Goal: Use online tool/utility: Utilize a website feature to perform a specific function

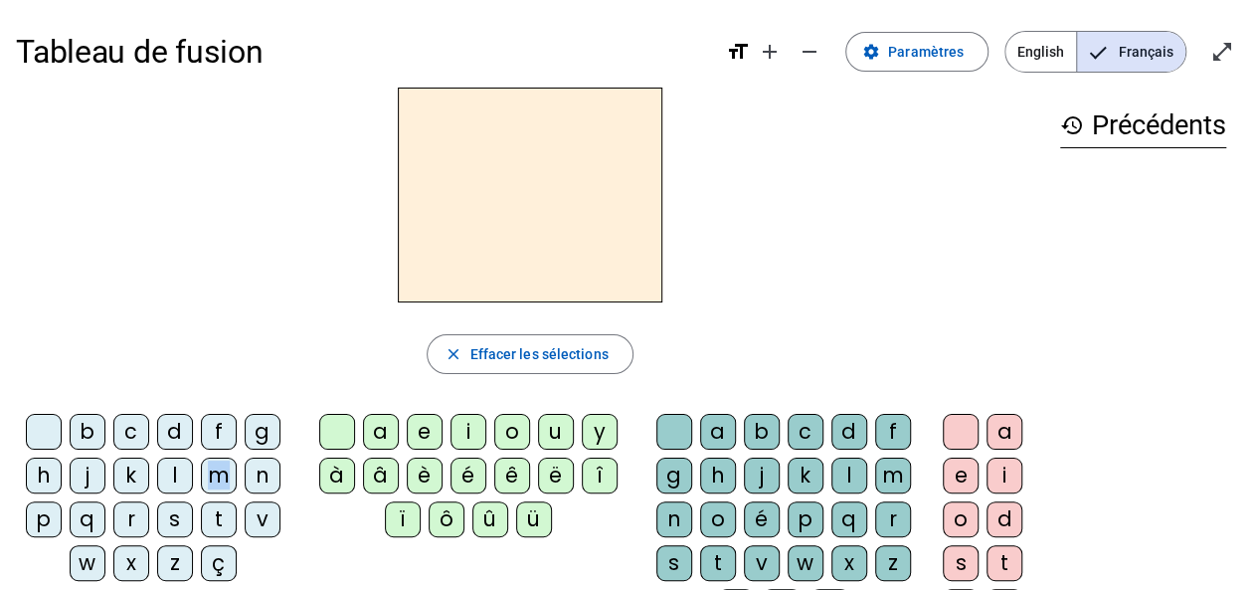
click at [218, 462] on div "m" at bounding box center [219, 476] width 36 height 36
click at [497, 282] on h2 "m" at bounding box center [530, 195] width 265 height 215
click at [206, 466] on div "m" at bounding box center [219, 476] width 36 height 36
click at [167, 421] on div "d" at bounding box center [175, 432] width 36 height 36
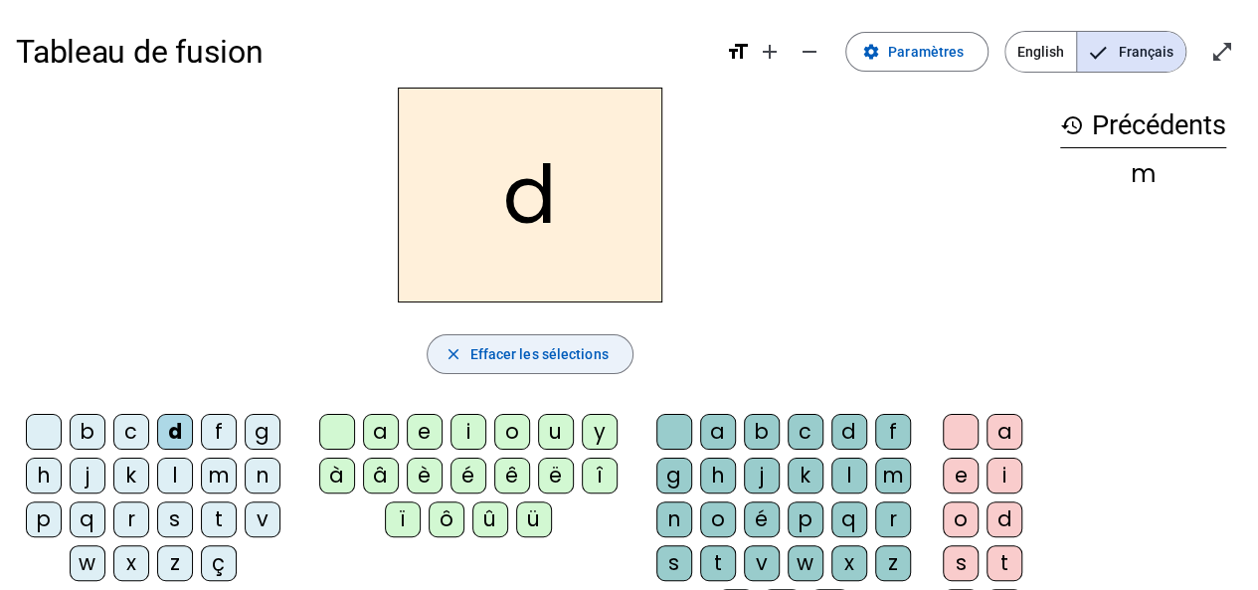
click at [459, 355] on mat-icon "close" at bounding box center [453, 354] width 18 height 18
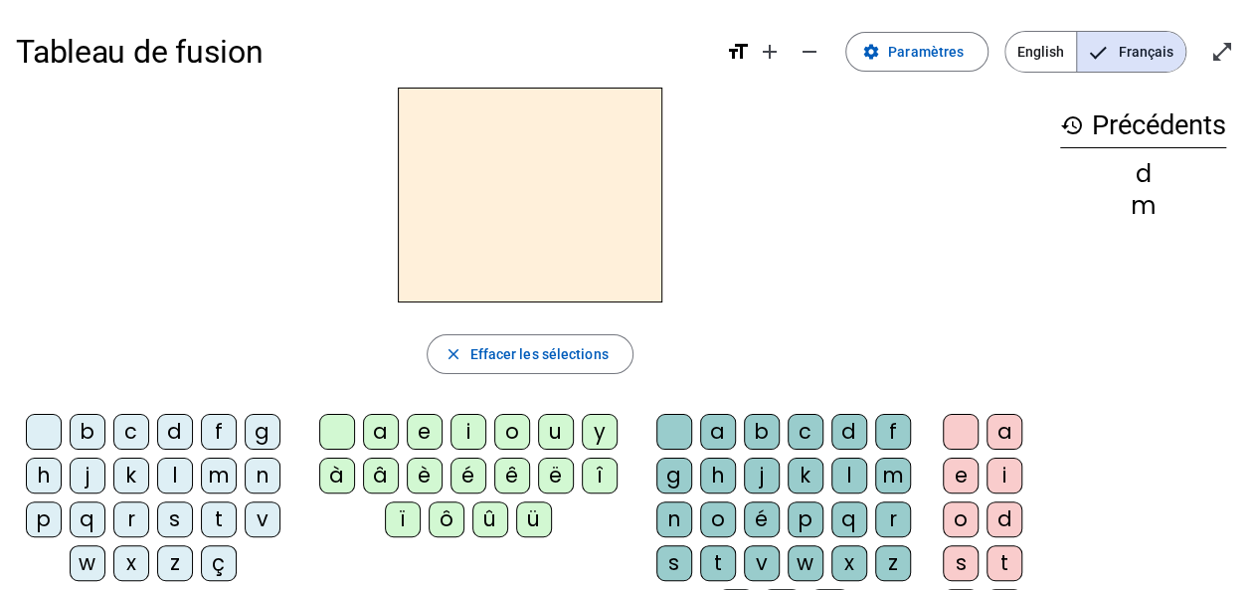
click at [171, 517] on div "s" at bounding box center [175, 519] width 36 height 36
click at [421, 431] on div "e" at bounding box center [425, 432] width 36 height 36
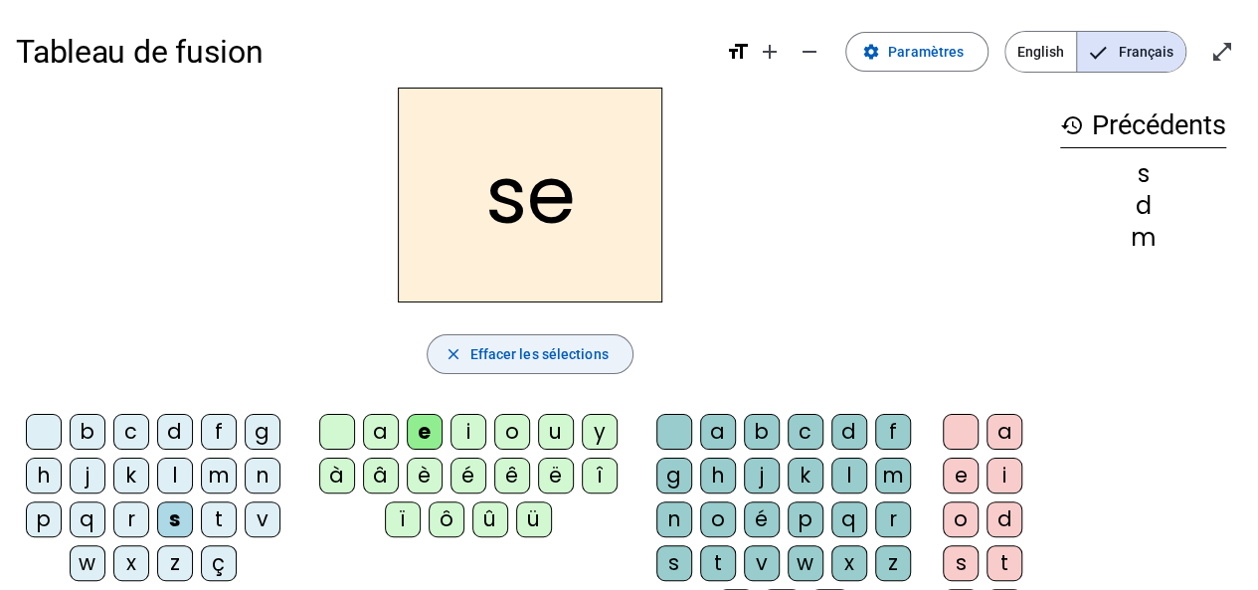
click at [472, 354] on span "Effacer les sélections" at bounding box center [538, 354] width 138 height 24
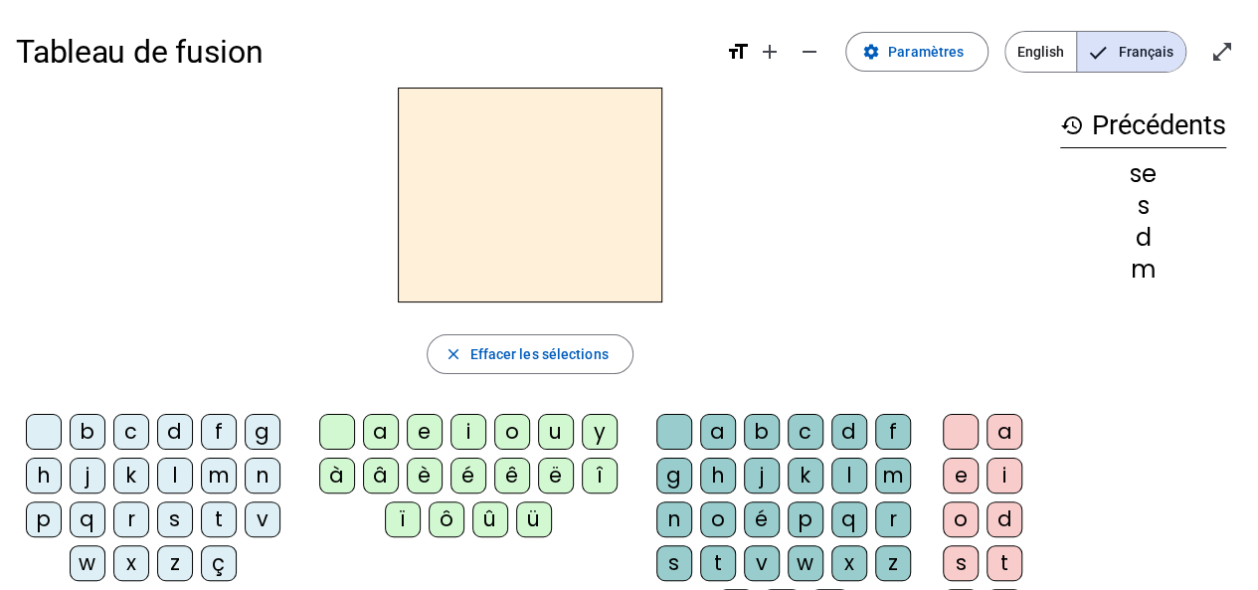
click at [135, 431] on div "c" at bounding box center [131, 432] width 36 height 36
click at [420, 430] on div "e" at bounding box center [425, 432] width 36 height 36
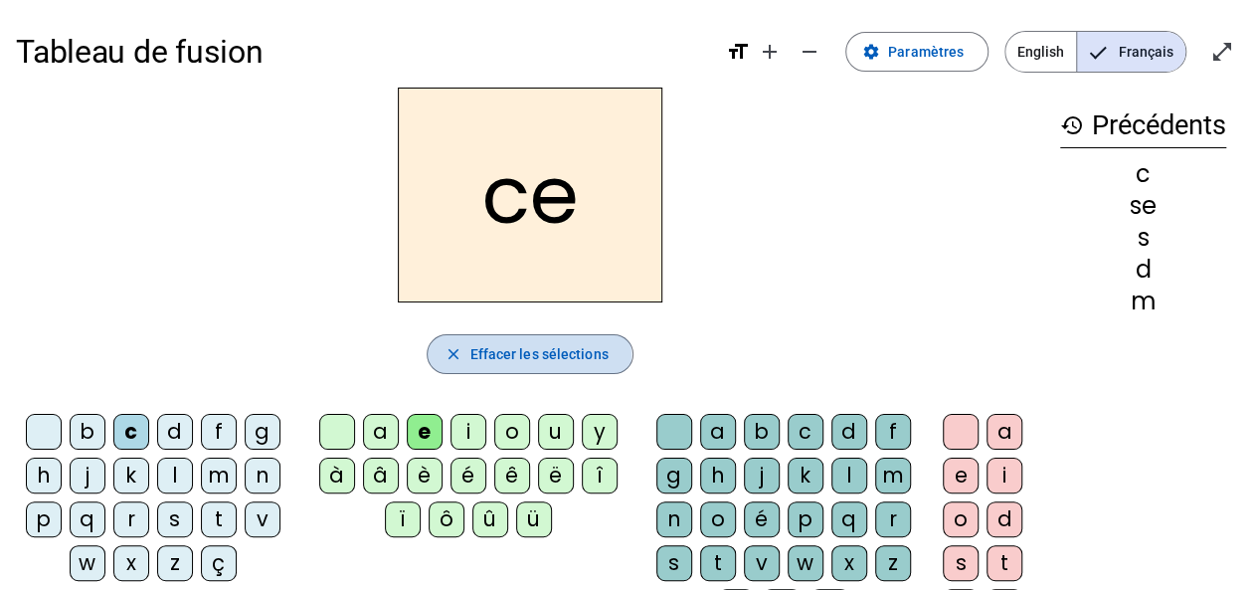
click at [472, 354] on span "Effacer les sélections" at bounding box center [538, 354] width 138 height 24
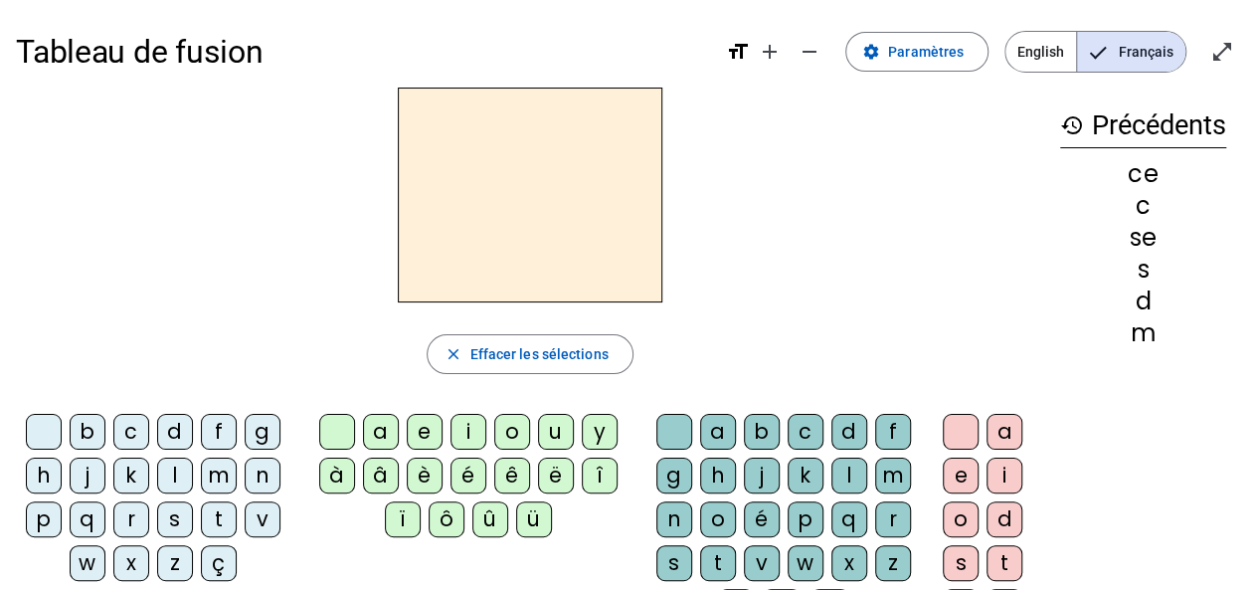
click at [181, 478] on div "l" at bounding box center [175, 476] width 36 height 36
click at [418, 431] on div "e" at bounding box center [425, 432] width 36 height 36
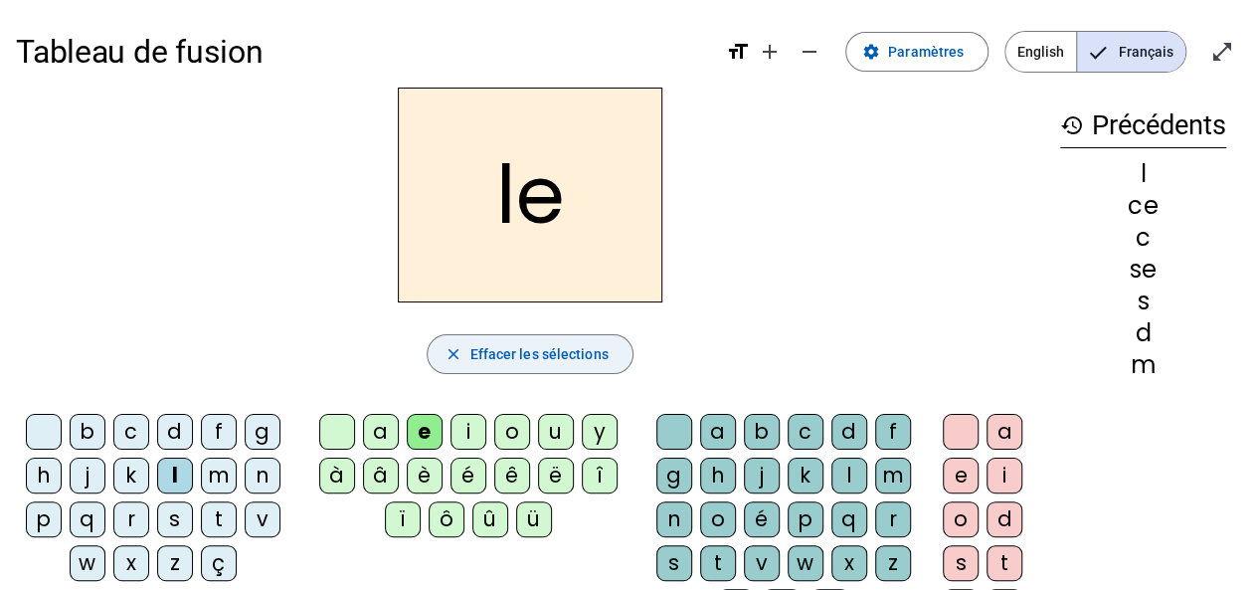
click at [468, 349] on span "button" at bounding box center [530, 354] width 204 height 48
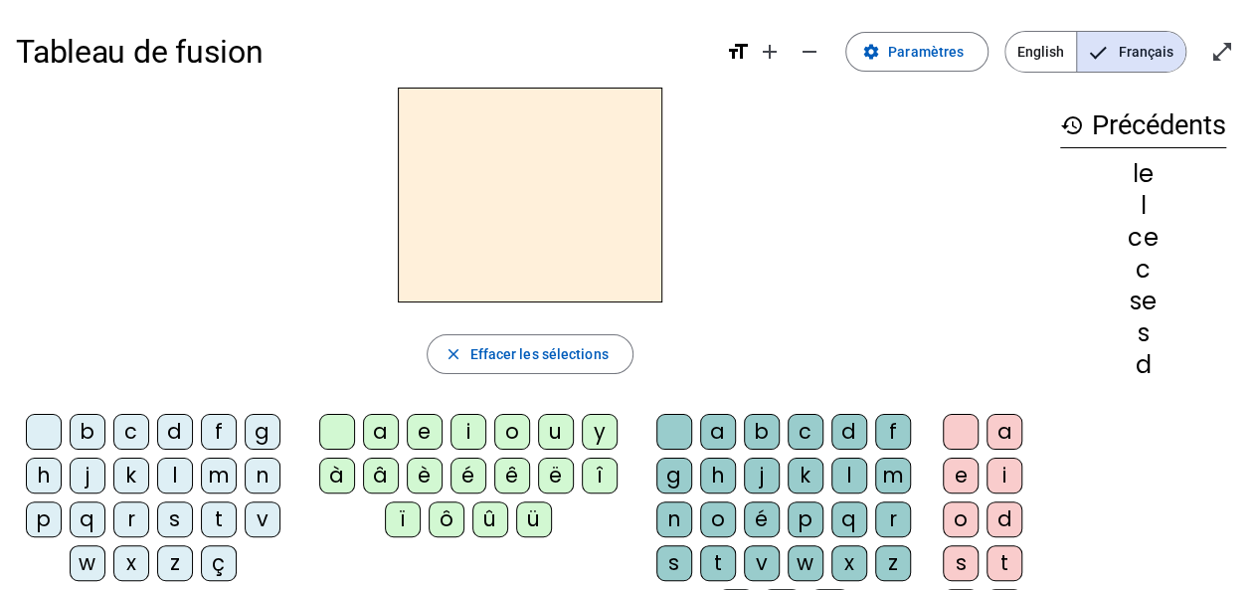
click at [178, 421] on div "d" at bounding box center [175, 432] width 36 height 36
click at [432, 425] on div "e" at bounding box center [425, 432] width 36 height 36
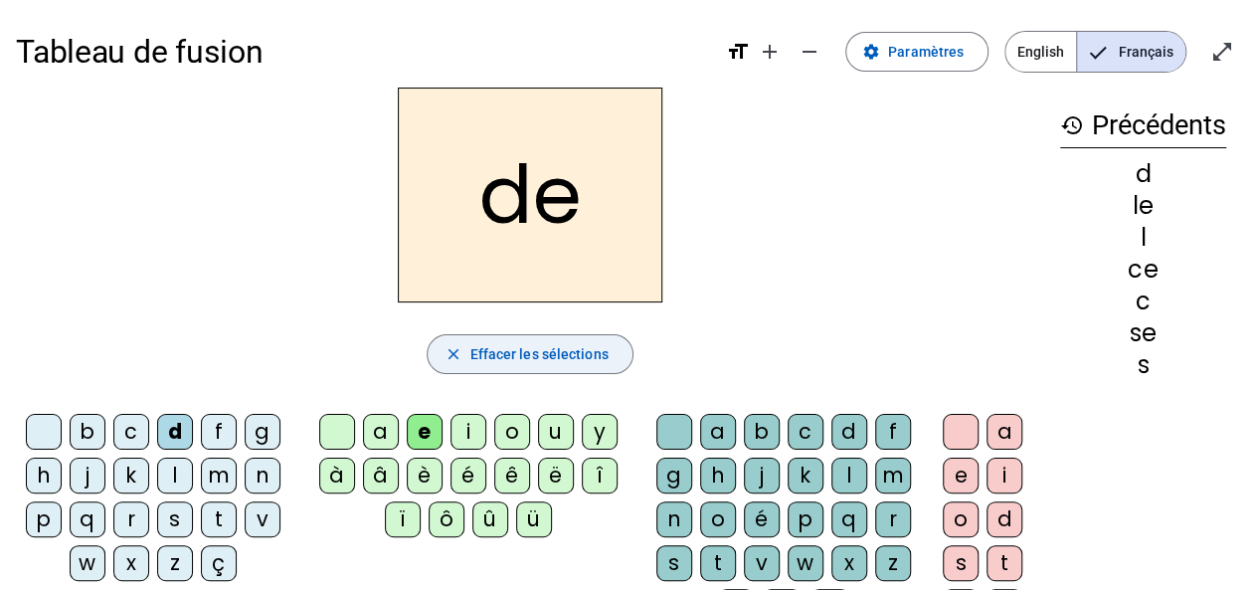
click at [461, 355] on mat-icon "close" at bounding box center [453, 354] width 18 height 18
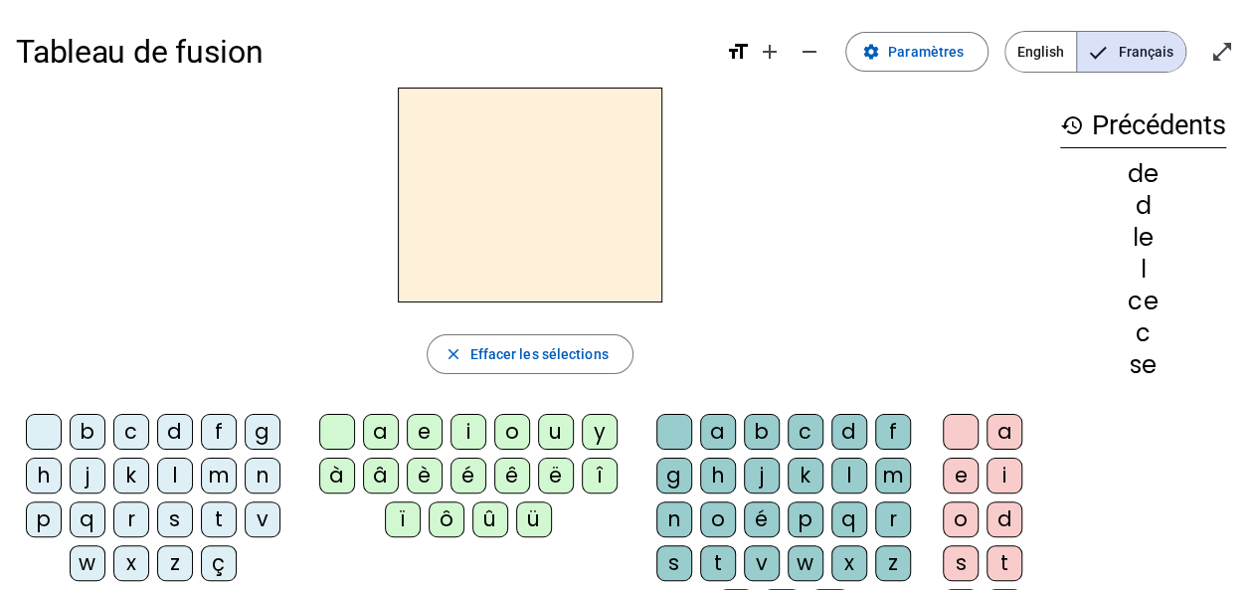
click at [172, 431] on div "d" at bounding box center [175, 432] width 36 height 36
click at [547, 432] on div "u" at bounding box center [556, 432] width 36 height 36
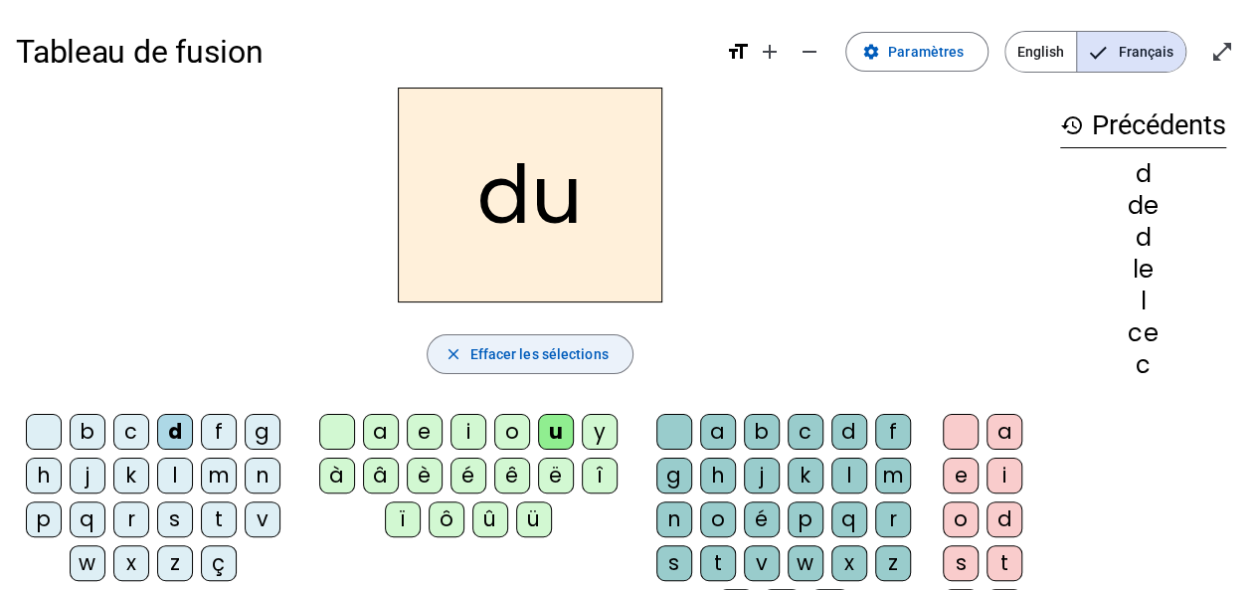
click at [483, 352] on span "Effacer les sélections" at bounding box center [538, 354] width 138 height 24
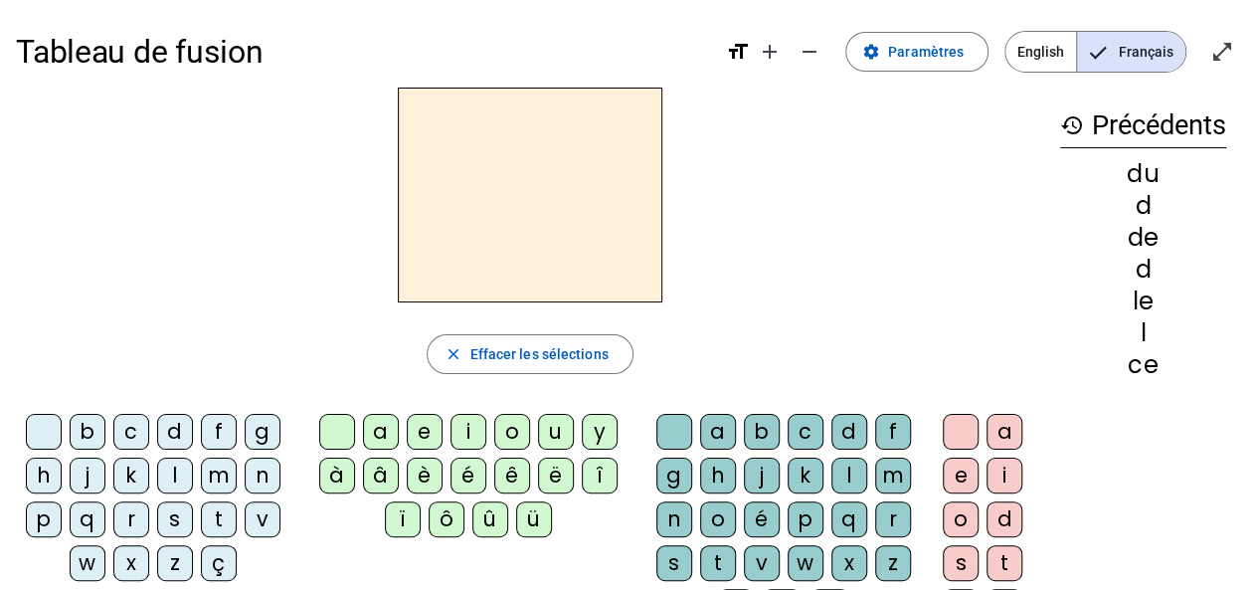
click at [173, 473] on div "l" at bounding box center [175, 476] width 36 height 36
click at [551, 428] on div "u" at bounding box center [556, 432] width 36 height 36
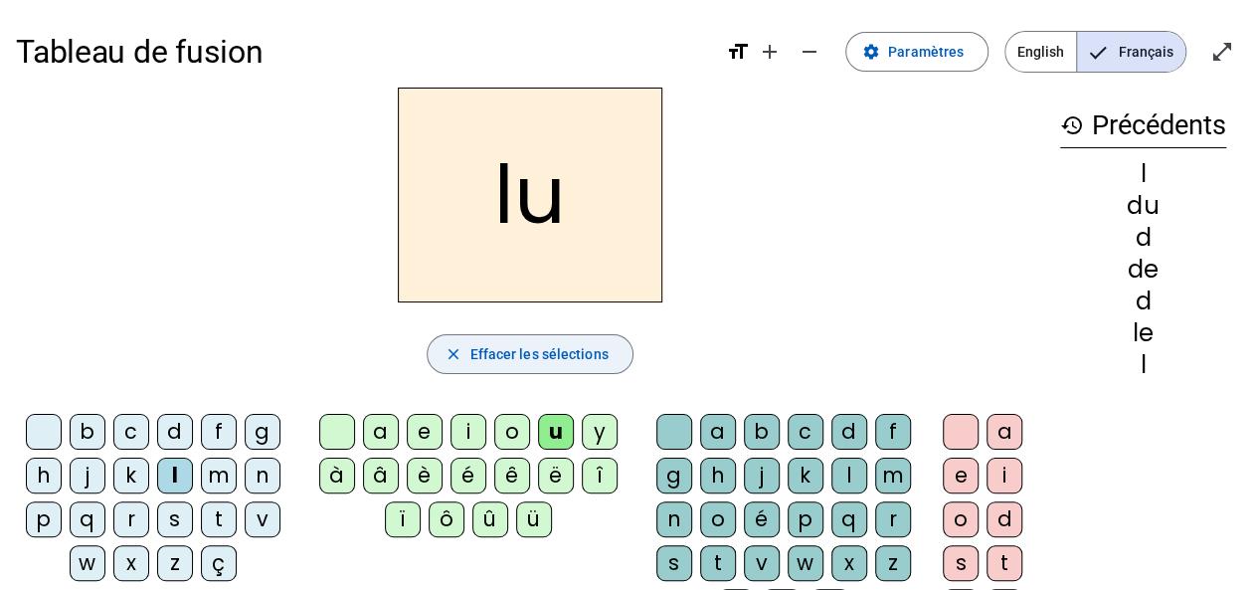
click at [473, 358] on span "Effacer les sélections" at bounding box center [538, 354] width 138 height 24
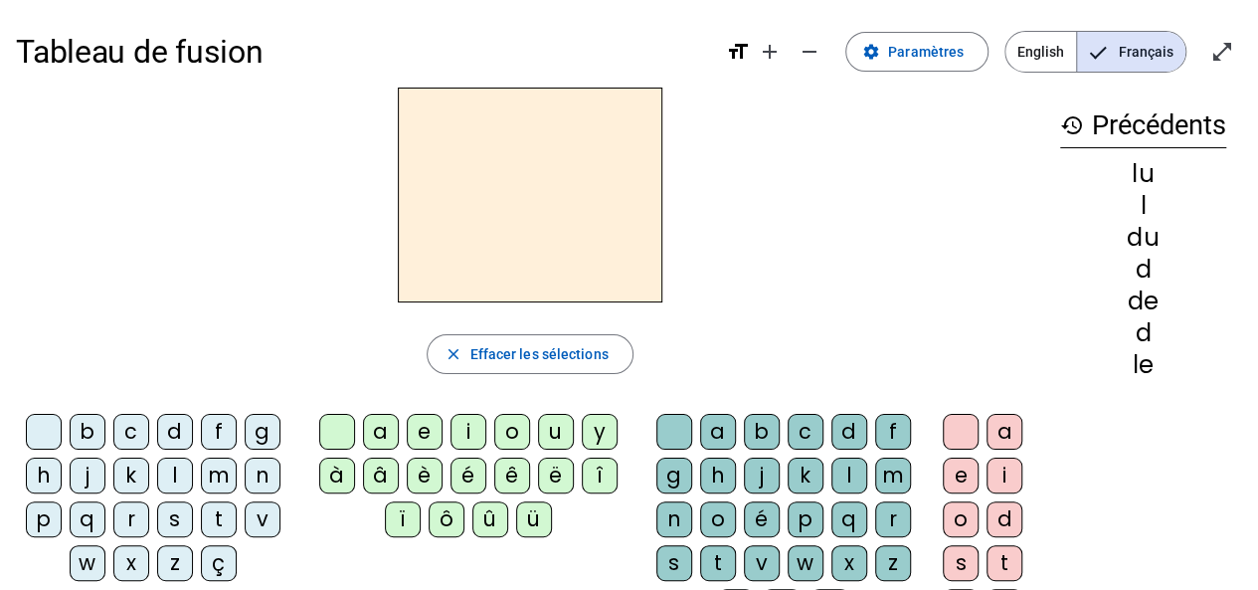
click at [260, 515] on div "v" at bounding box center [263, 519] width 36 height 36
click at [547, 430] on div "u" at bounding box center [556, 432] width 36 height 36
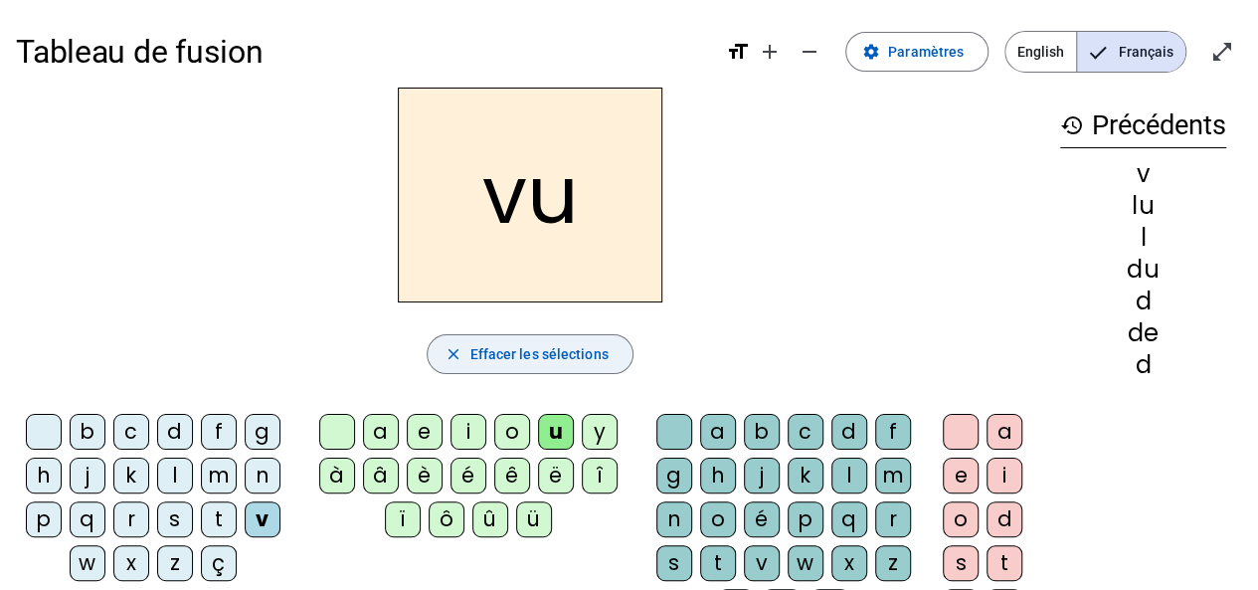
click at [467, 345] on span "button" at bounding box center [530, 354] width 204 height 48
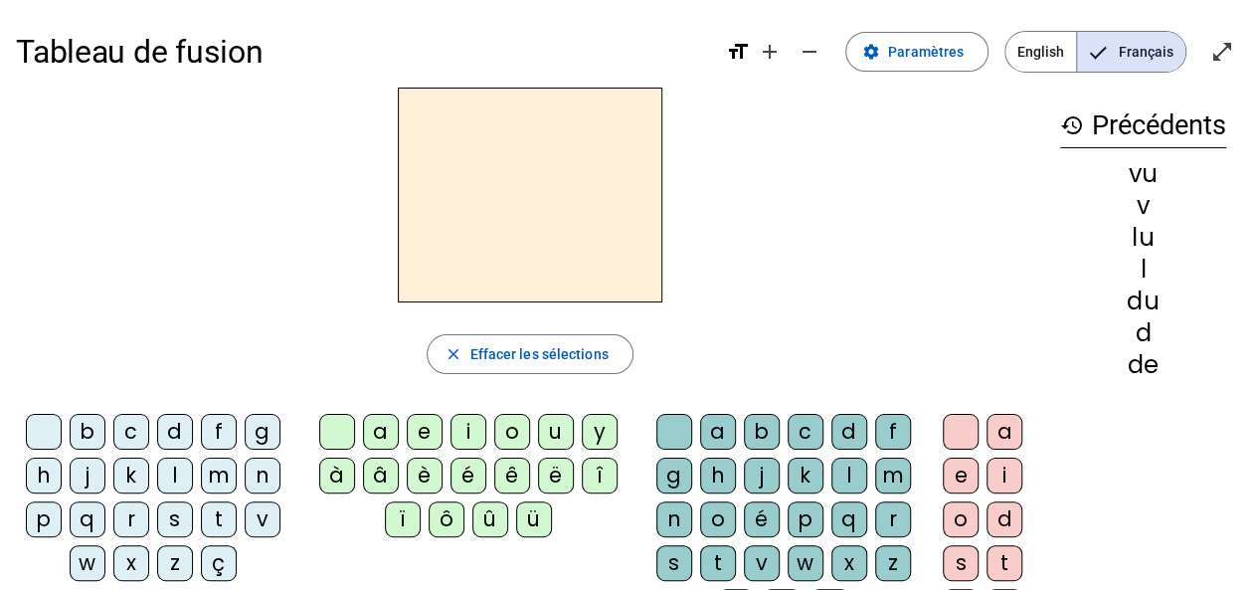
click at [181, 520] on div "s" at bounding box center [175, 519] width 36 height 36
click at [546, 429] on div "u" at bounding box center [556, 432] width 36 height 36
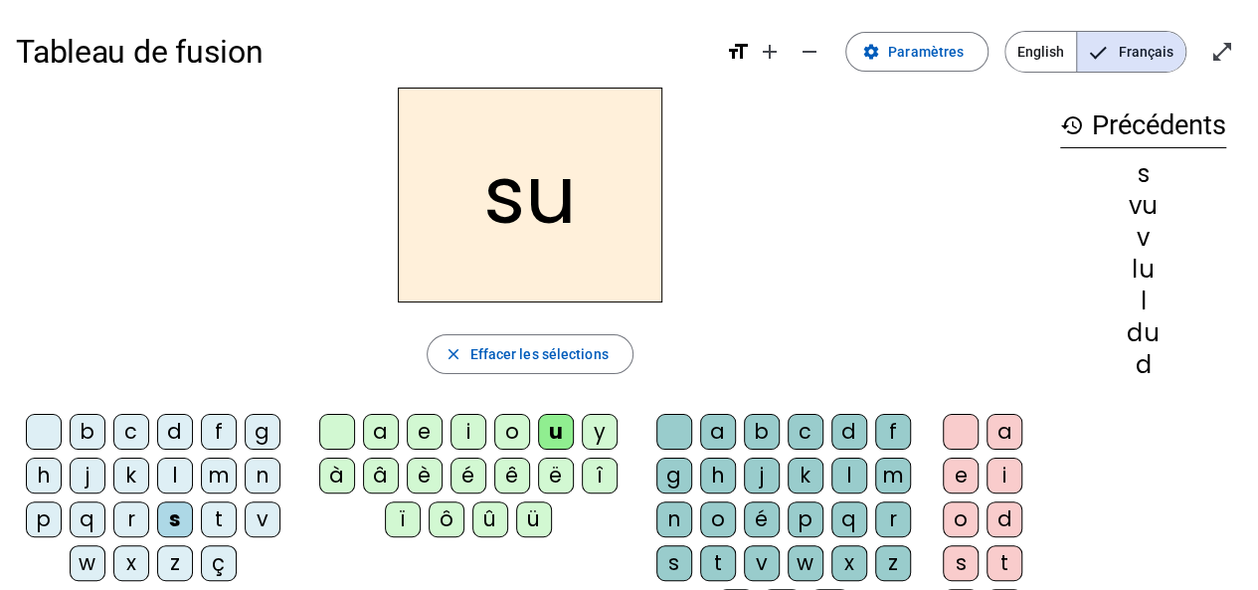
click at [797, 429] on div "c" at bounding box center [806, 432] width 36 height 36
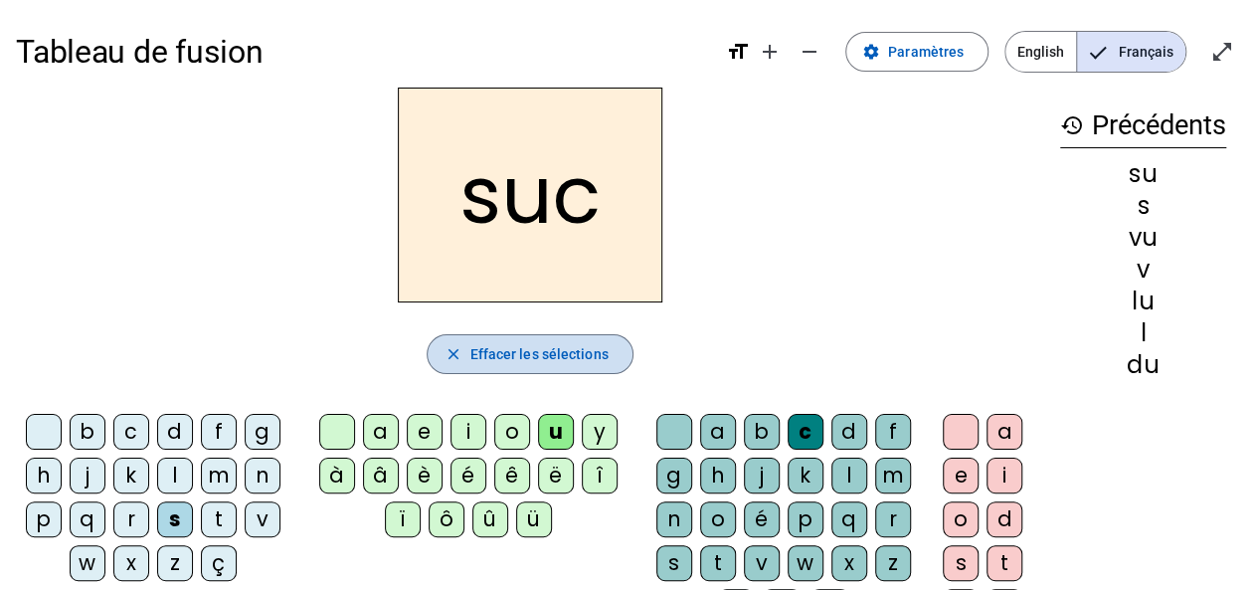
click at [481, 344] on span "Effacer les sélections" at bounding box center [538, 354] width 138 height 24
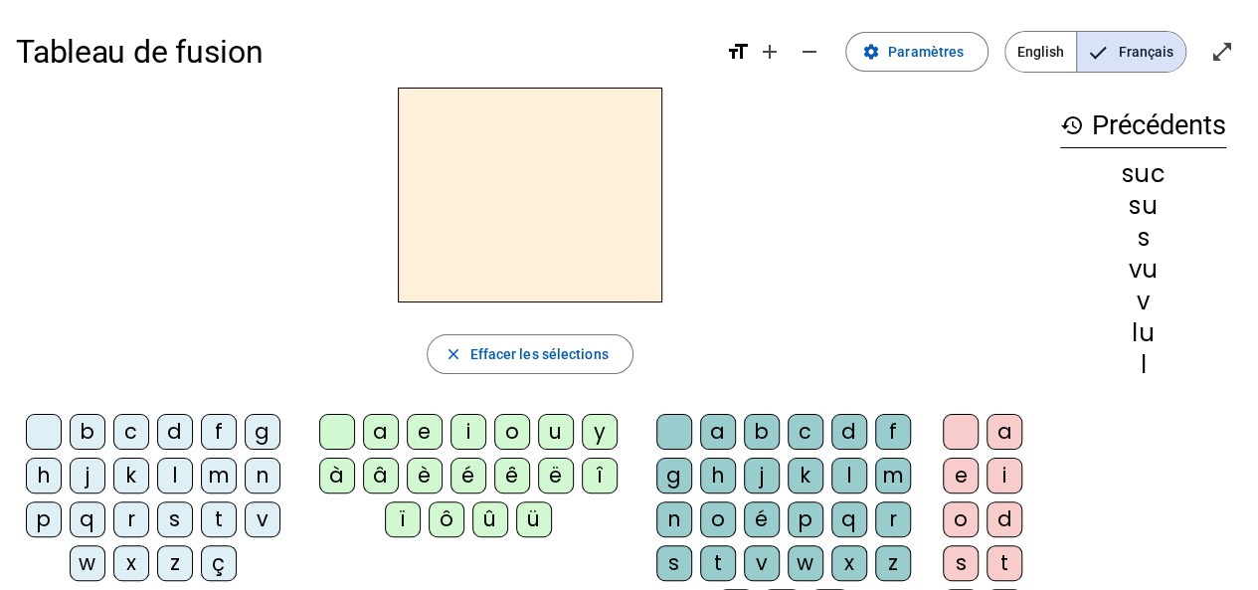
drag, startPoint x: 175, startPoint y: 520, endPoint x: 186, endPoint y: 522, distance: 11.1
click at [186, 522] on div "s" at bounding box center [175, 519] width 36 height 36
click at [420, 433] on div "e" at bounding box center [425, 432] width 36 height 36
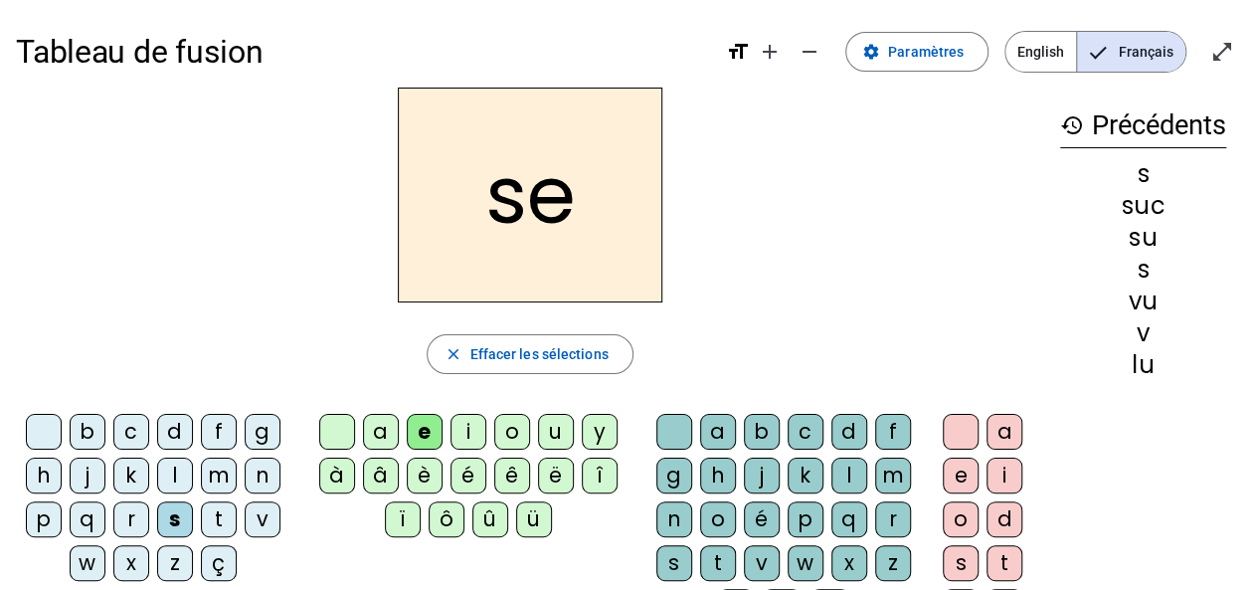
click at [793, 431] on div "c" at bounding box center [806, 432] width 36 height 36
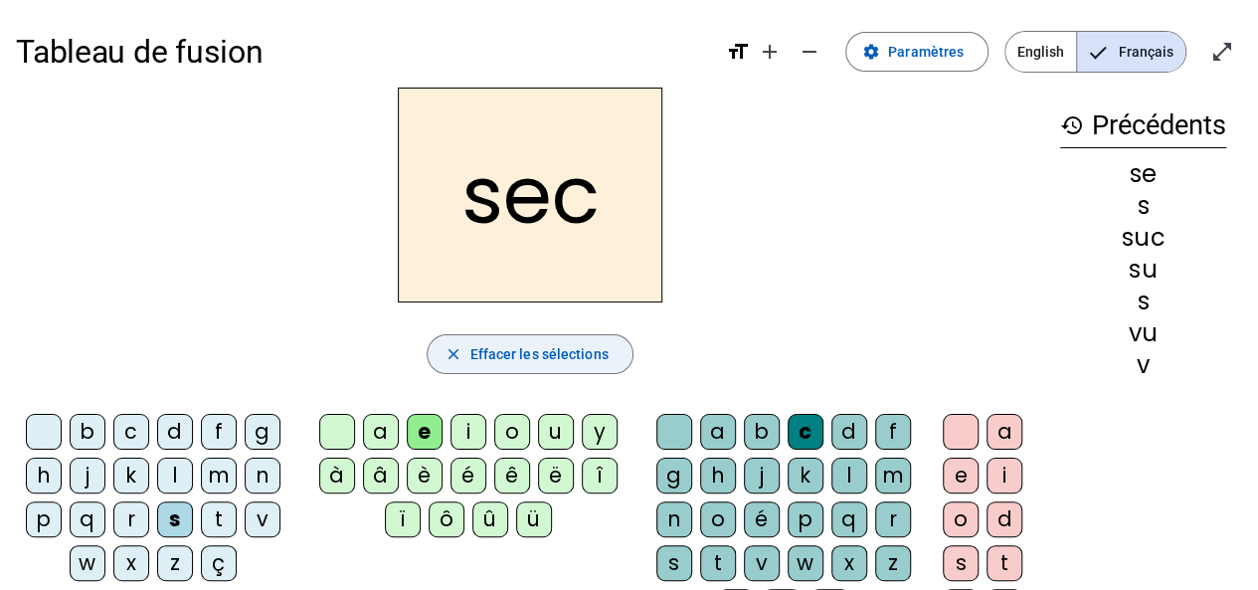
click at [485, 350] on span "Effacer les sélections" at bounding box center [538, 354] width 138 height 24
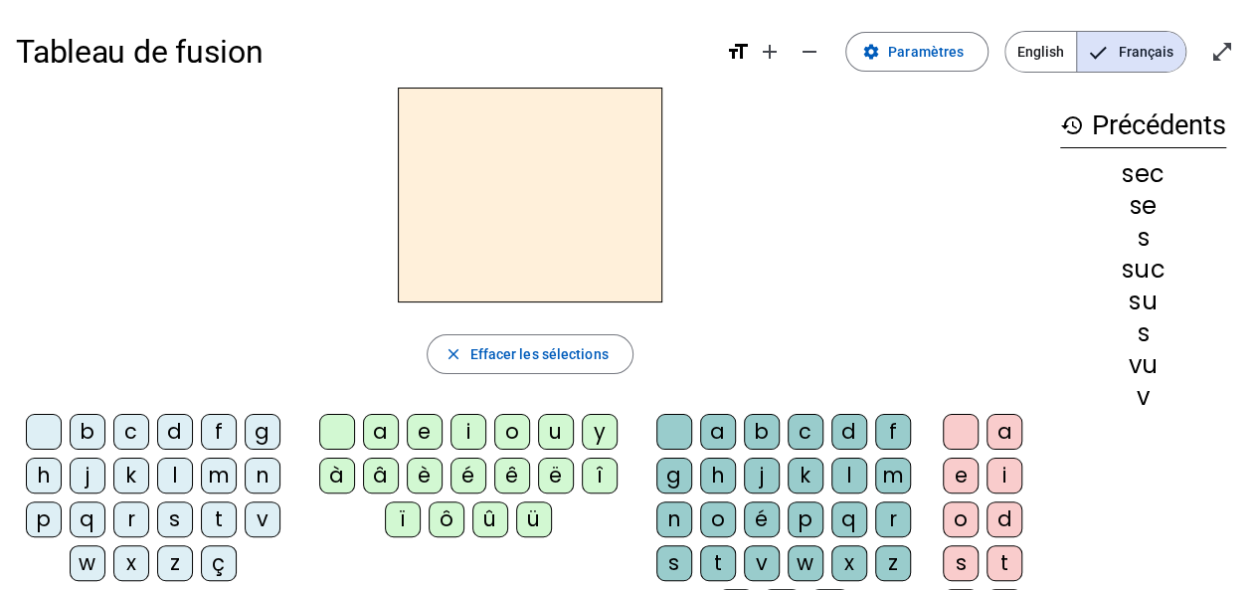
click at [171, 517] on div "s" at bounding box center [175, 519] width 36 height 36
click at [374, 427] on div "a" at bounding box center [381, 432] width 36 height 36
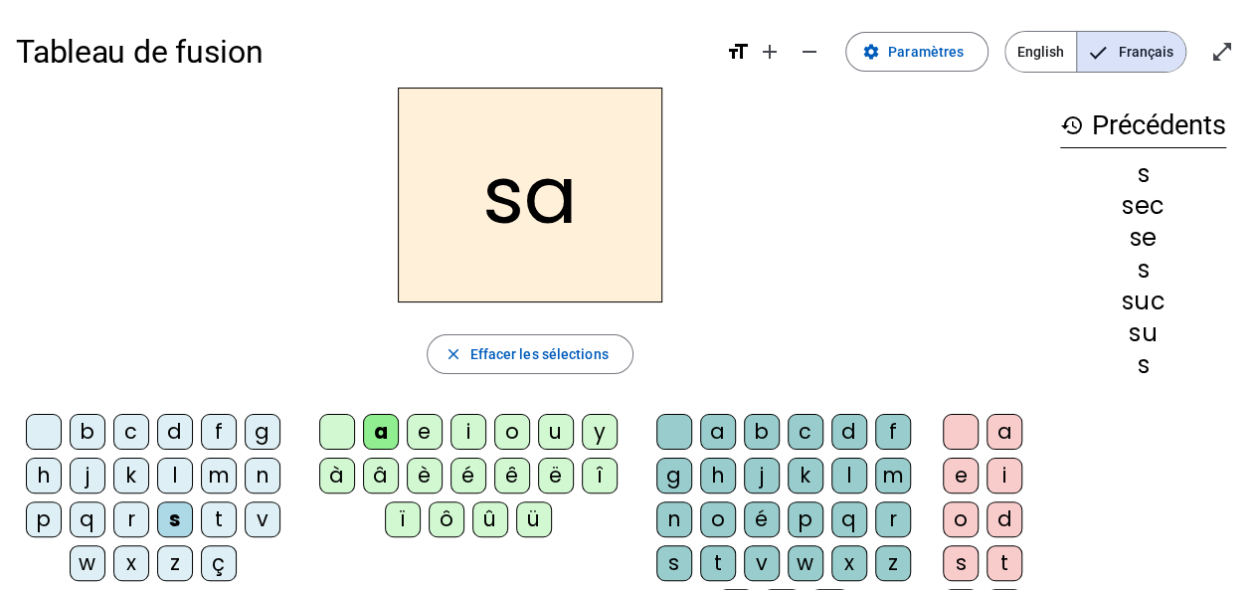
click at [798, 427] on div "c" at bounding box center [806, 432] width 36 height 36
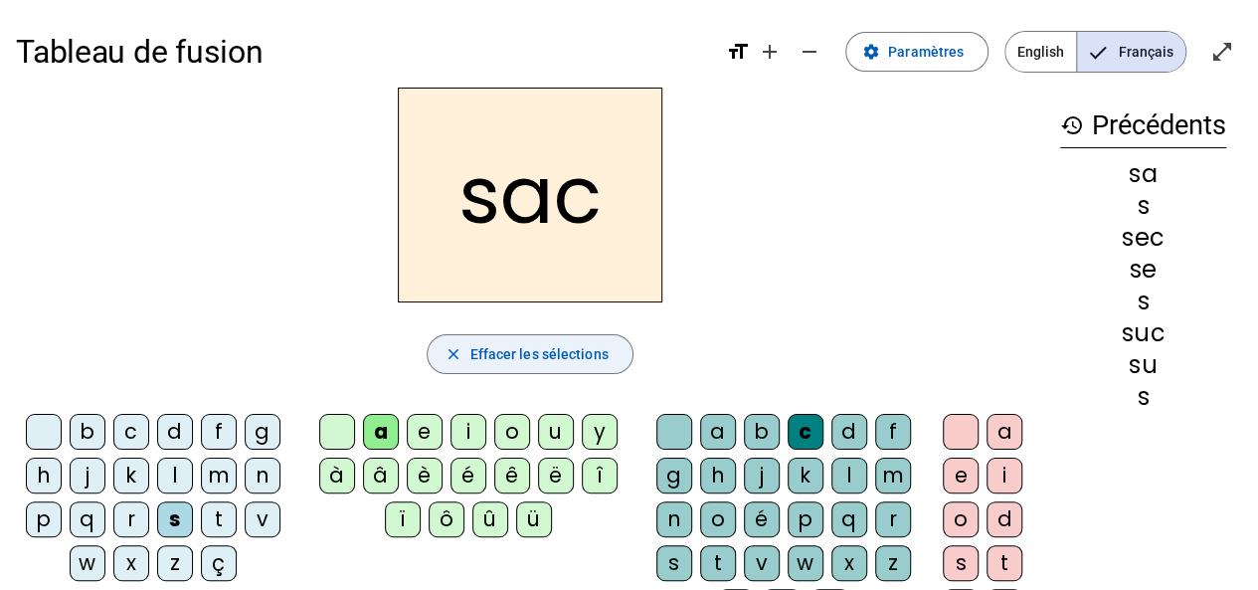
click at [503, 339] on button "close Effacer les sélections" at bounding box center [530, 354] width 206 height 40
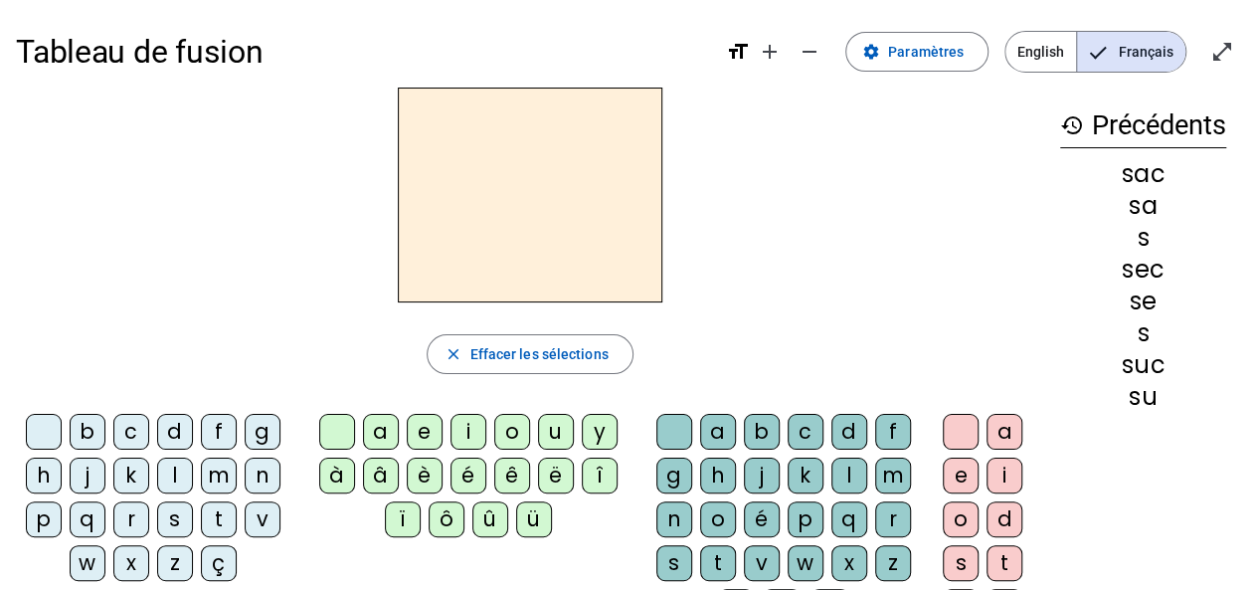
click at [173, 470] on div "l" at bounding box center [175, 476] width 36 height 36
click at [380, 433] on div "a" at bounding box center [381, 432] width 36 height 36
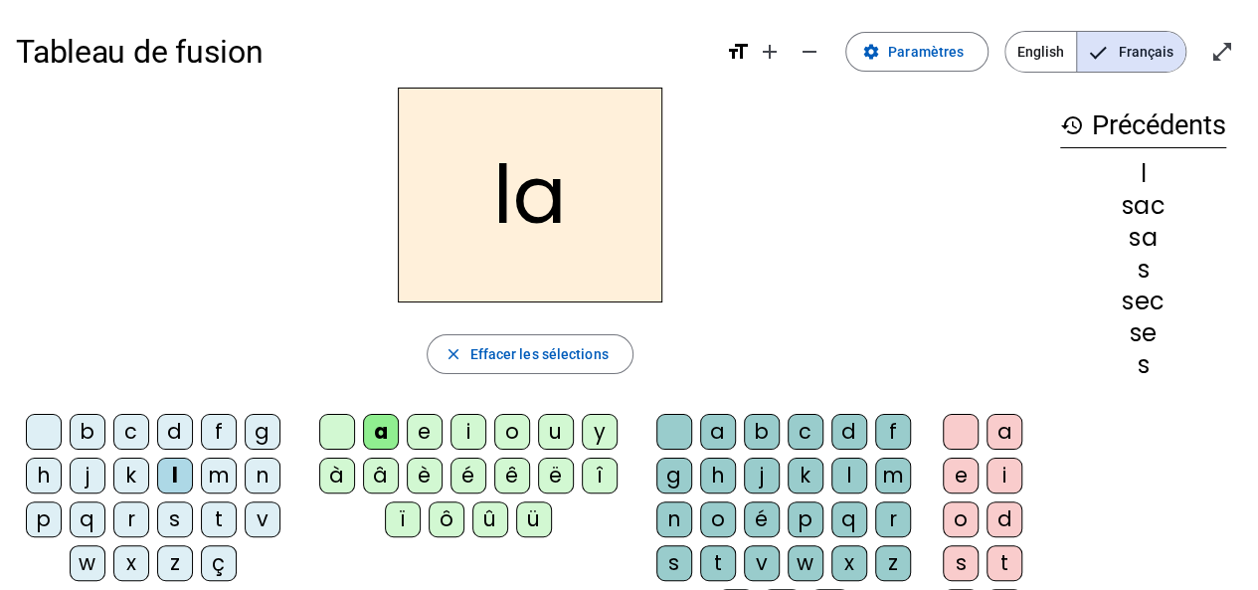
click at [790, 419] on div "c" at bounding box center [806, 432] width 36 height 36
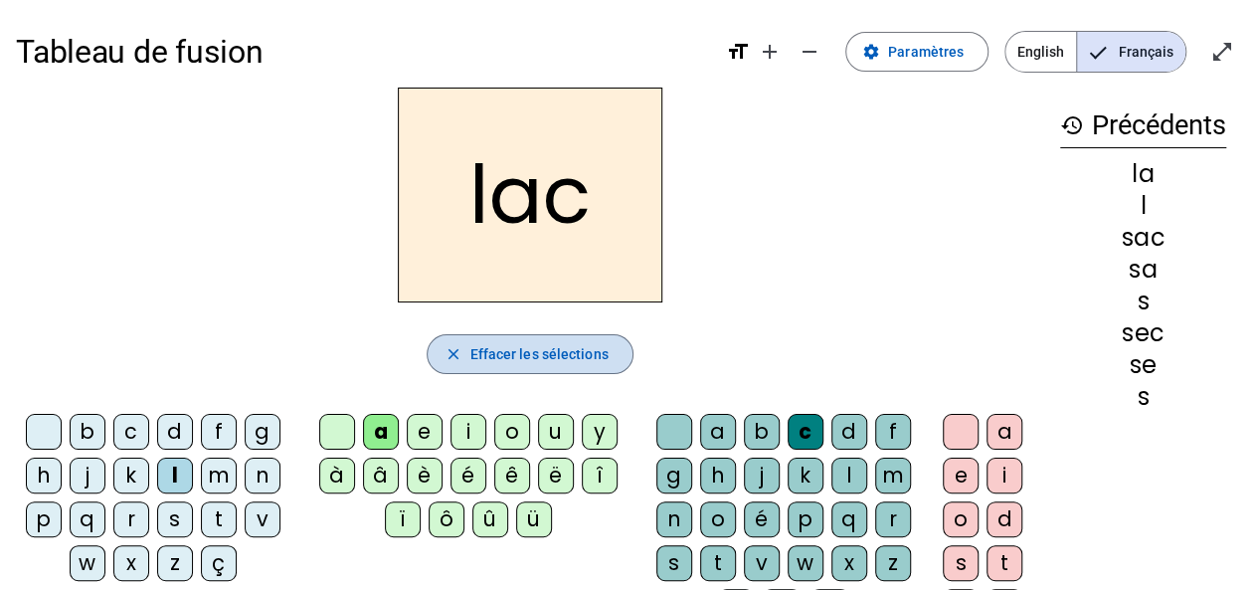
click at [499, 345] on span "Effacer les sélections" at bounding box center [538, 354] width 138 height 24
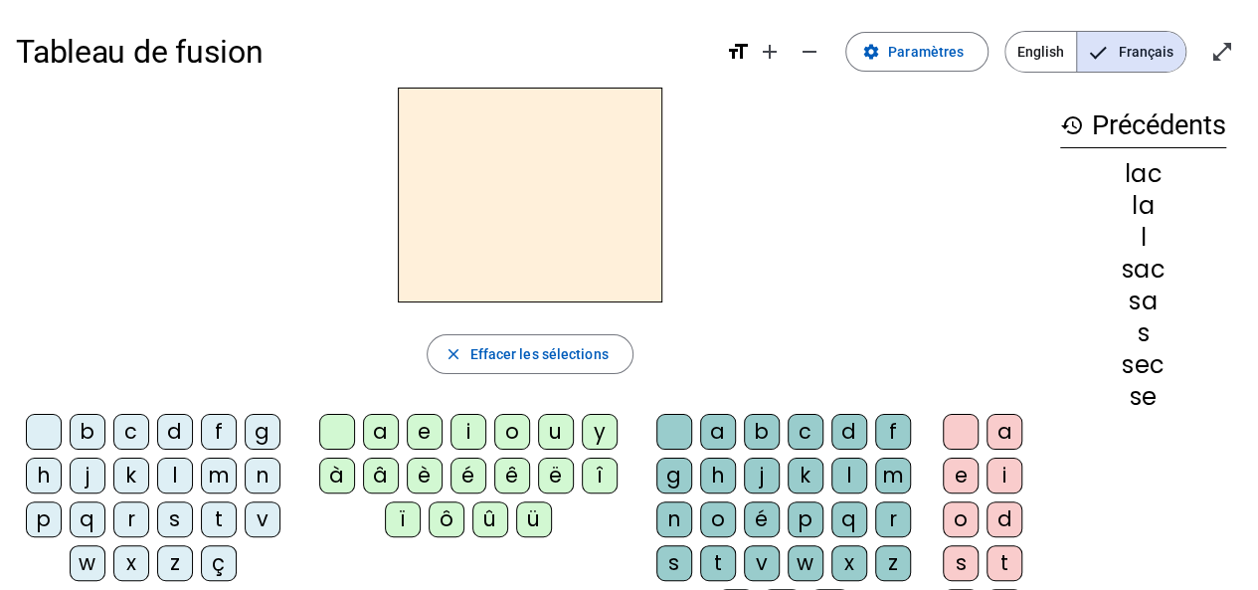
click at [97, 429] on div "b" at bounding box center [88, 432] width 36 height 36
click at [377, 437] on div "a" at bounding box center [381, 432] width 36 height 36
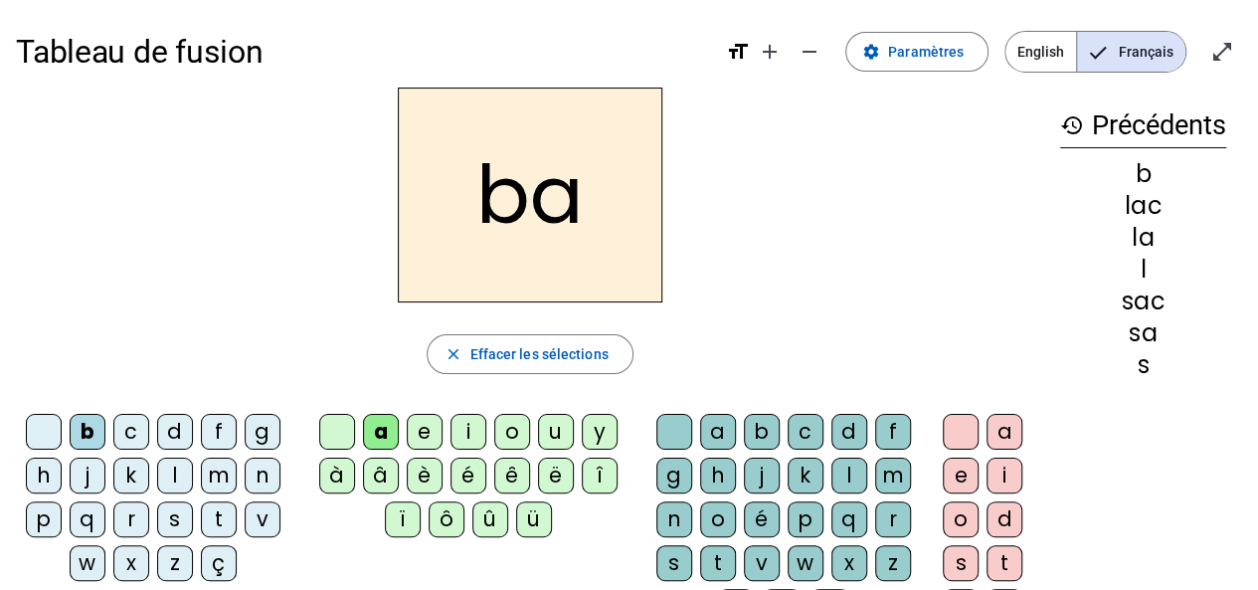
click at [788, 432] on div "c" at bounding box center [806, 432] width 36 height 36
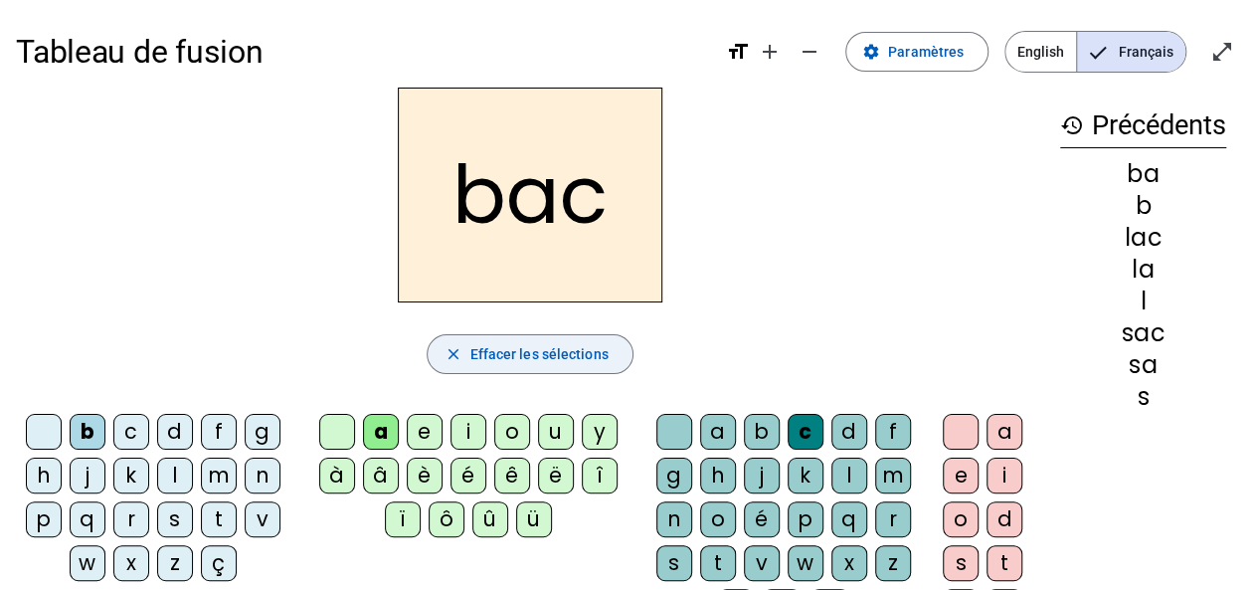
click at [485, 350] on span "Effacer les sélections" at bounding box center [538, 354] width 138 height 24
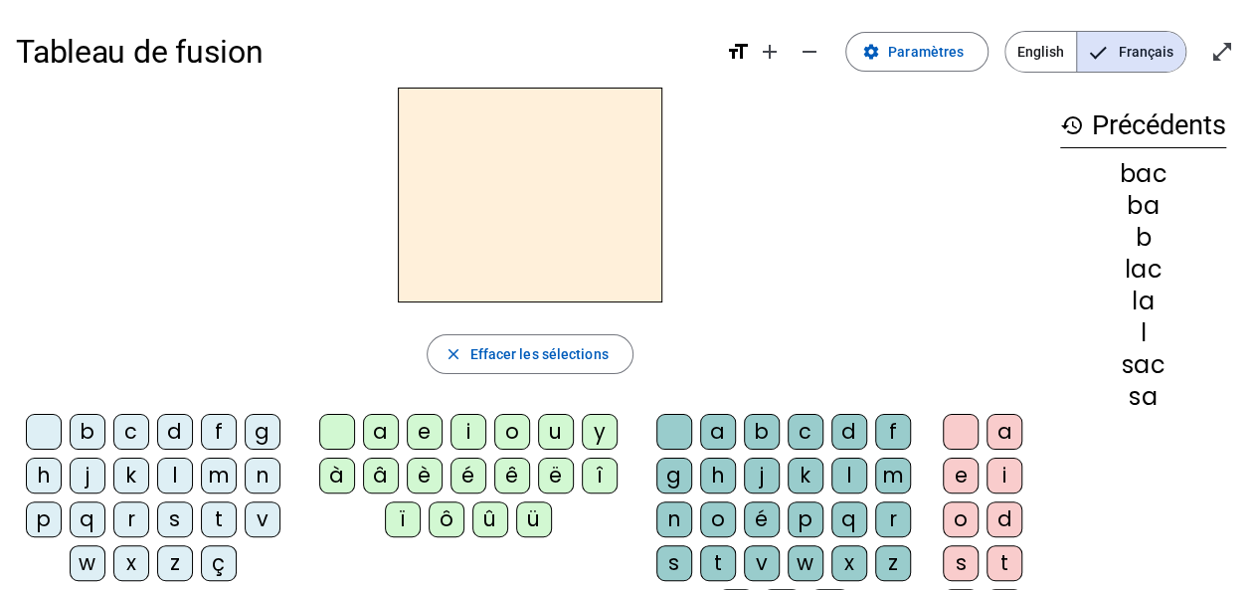
click at [211, 513] on div "t" at bounding box center [219, 519] width 36 height 36
click at [382, 431] on div "a" at bounding box center [381, 432] width 36 height 36
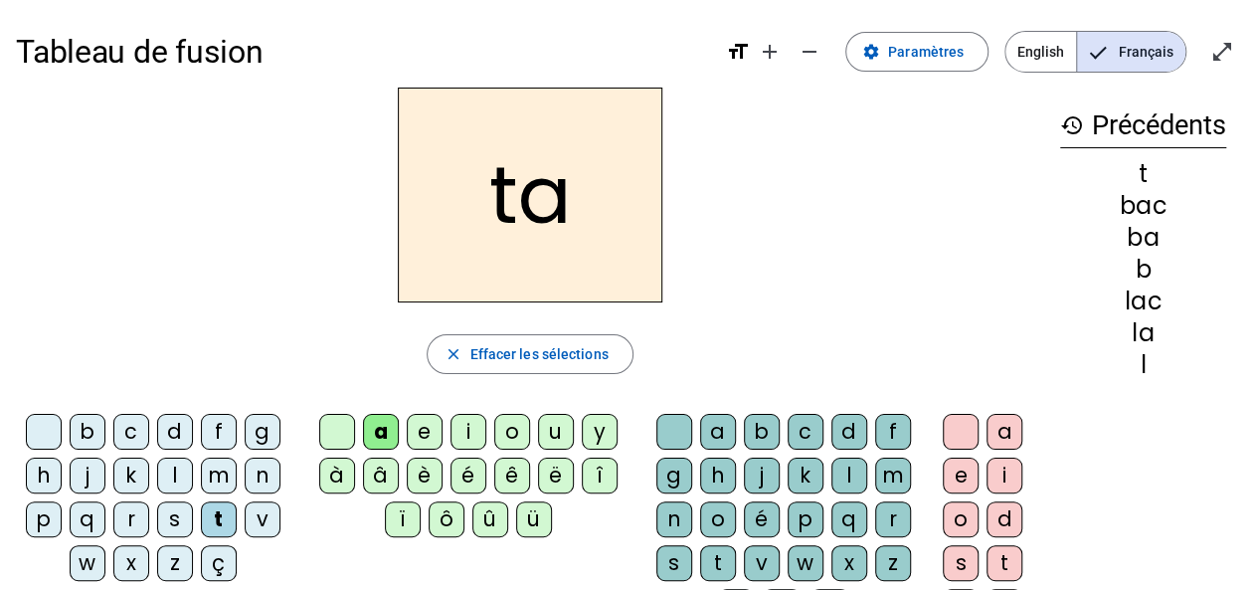
click at [804, 433] on div "c" at bounding box center [806, 432] width 36 height 36
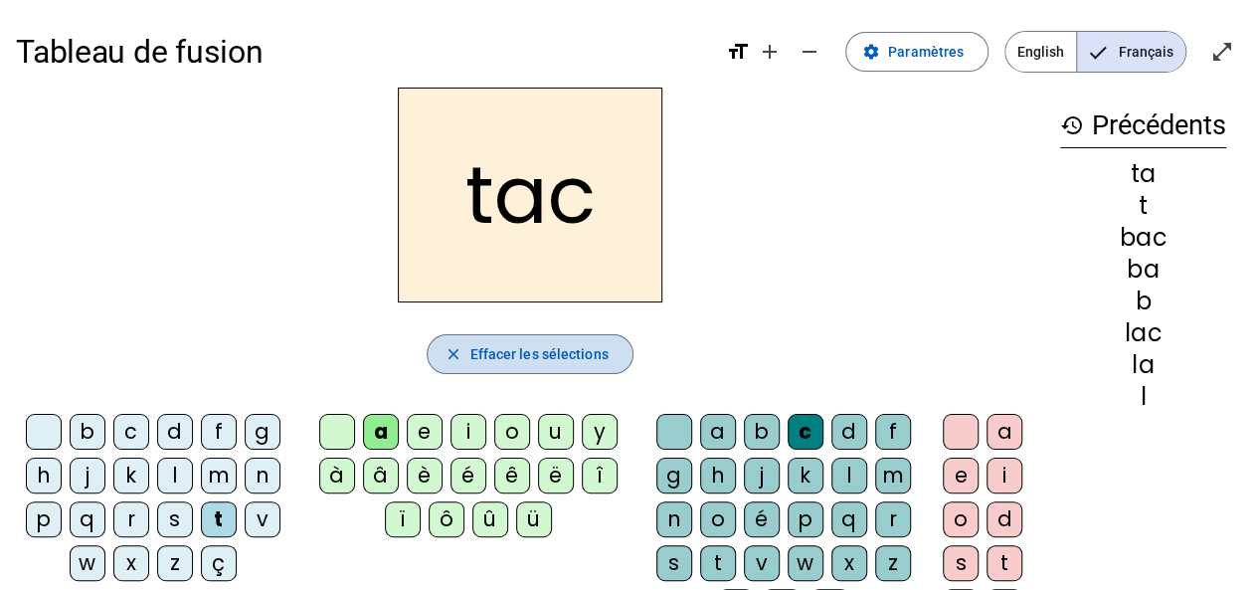
click at [481, 355] on span "Effacer les sélections" at bounding box center [538, 354] width 138 height 24
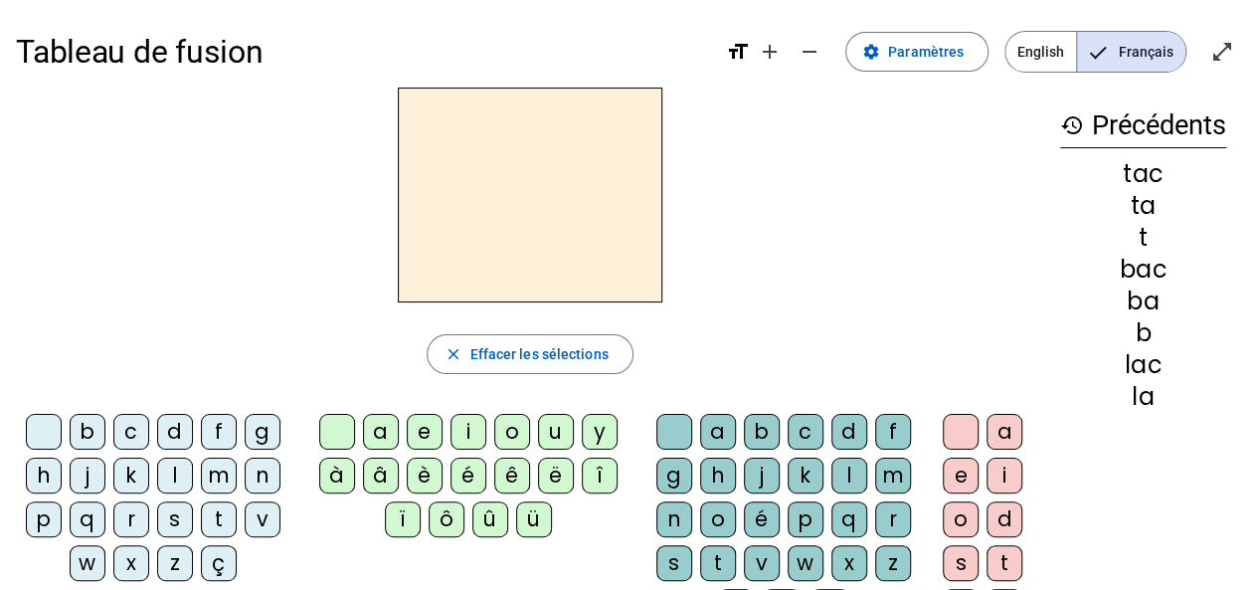
click at [215, 512] on div "t" at bounding box center [219, 519] width 36 height 36
click at [495, 423] on div "o" at bounding box center [512, 432] width 36 height 36
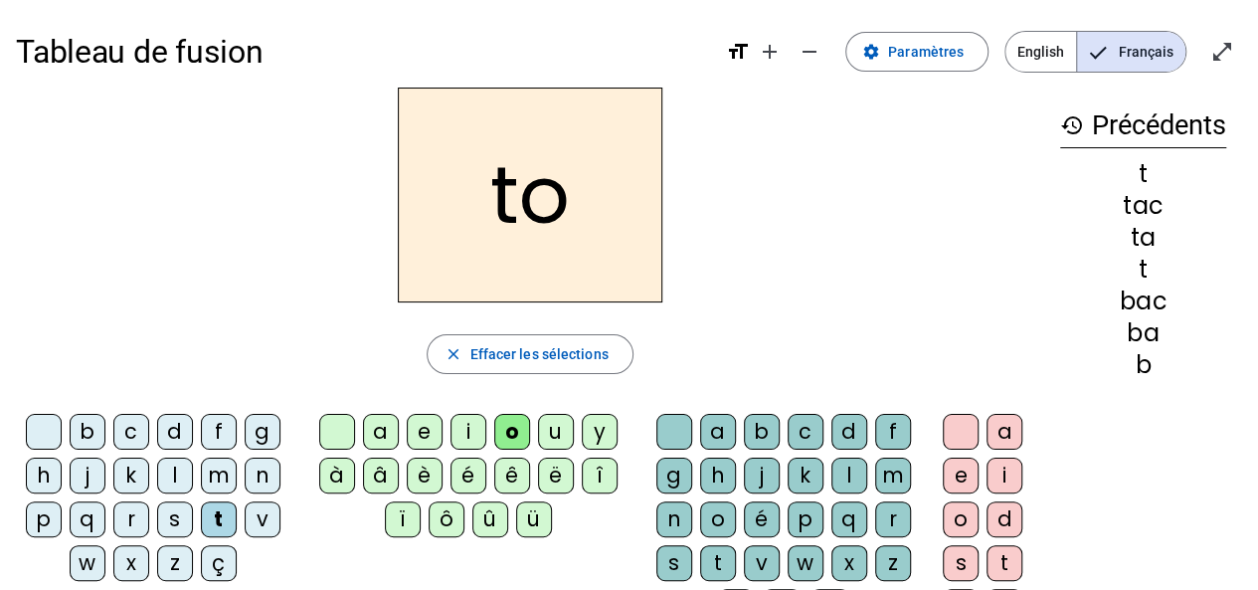
click at [800, 431] on div "c" at bounding box center [806, 432] width 36 height 36
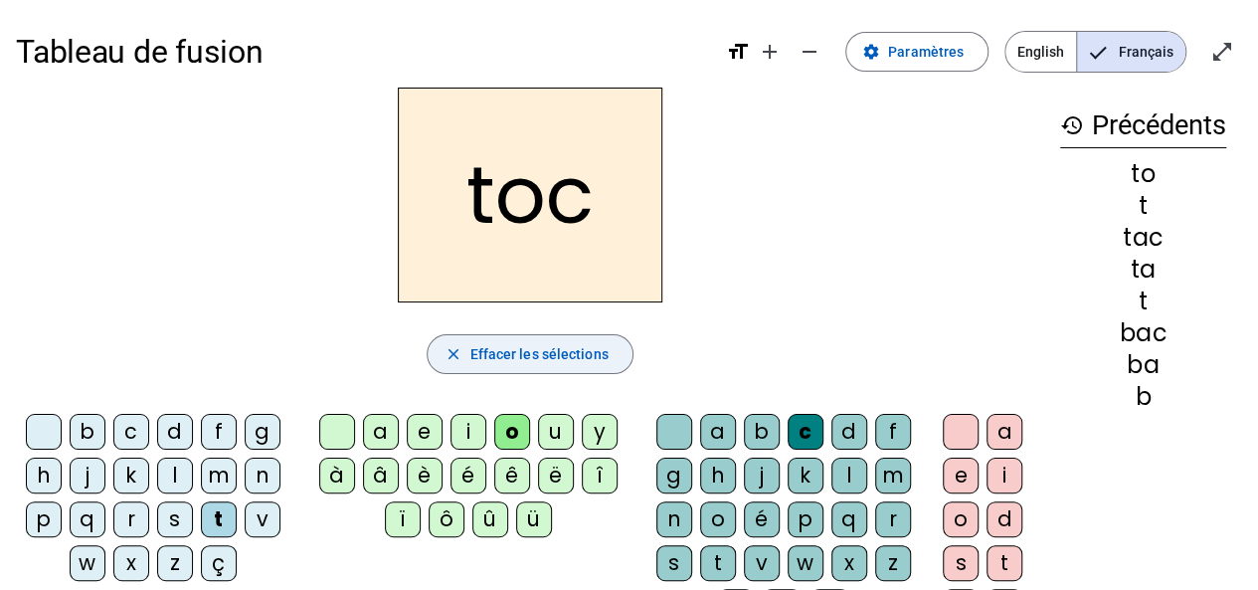
click at [481, 354] on span "Effacer les sélections" at bounding box center [538, 354] width 138 height 24
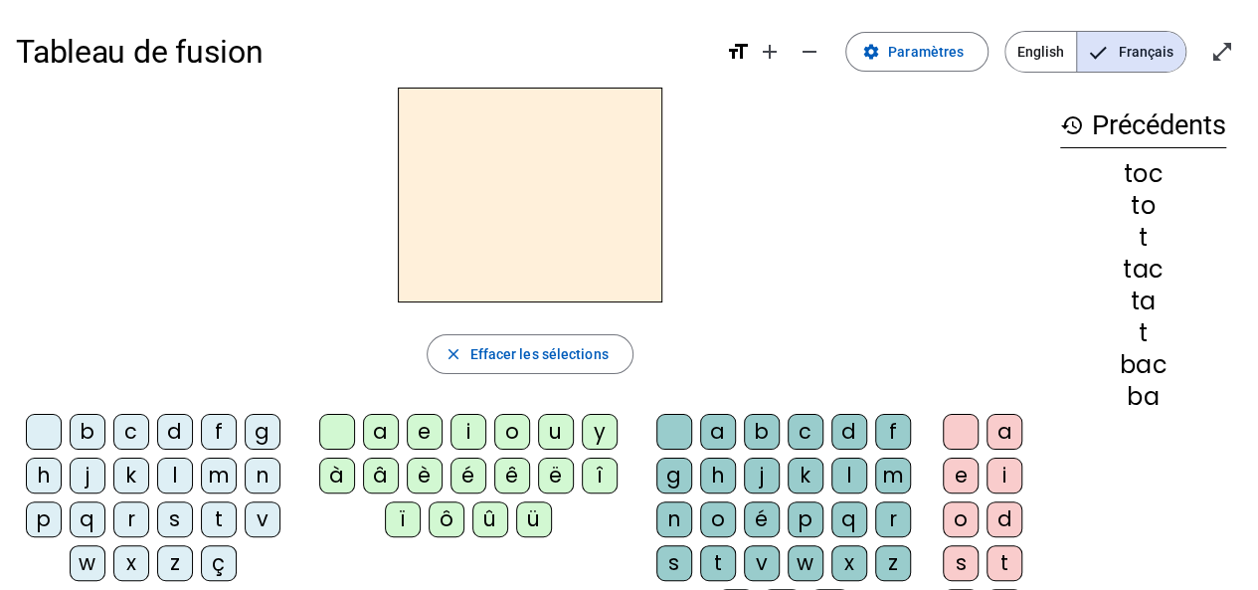
click at [131, 518] on div "r" at bounding box center [131, 519] width 36 height 36
click at [507, 433] on div "o" at bounding box center [512, 432] width 36 height 36
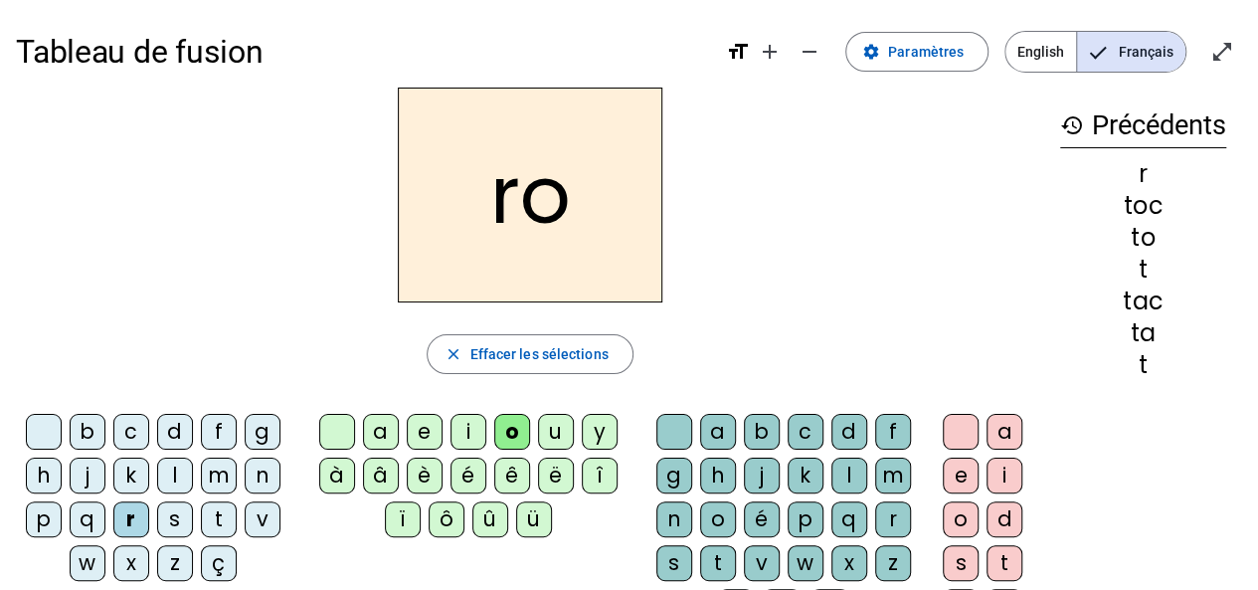
click at [799, 427] on div "c" at bounding box center [806, 432] width 36 height 36
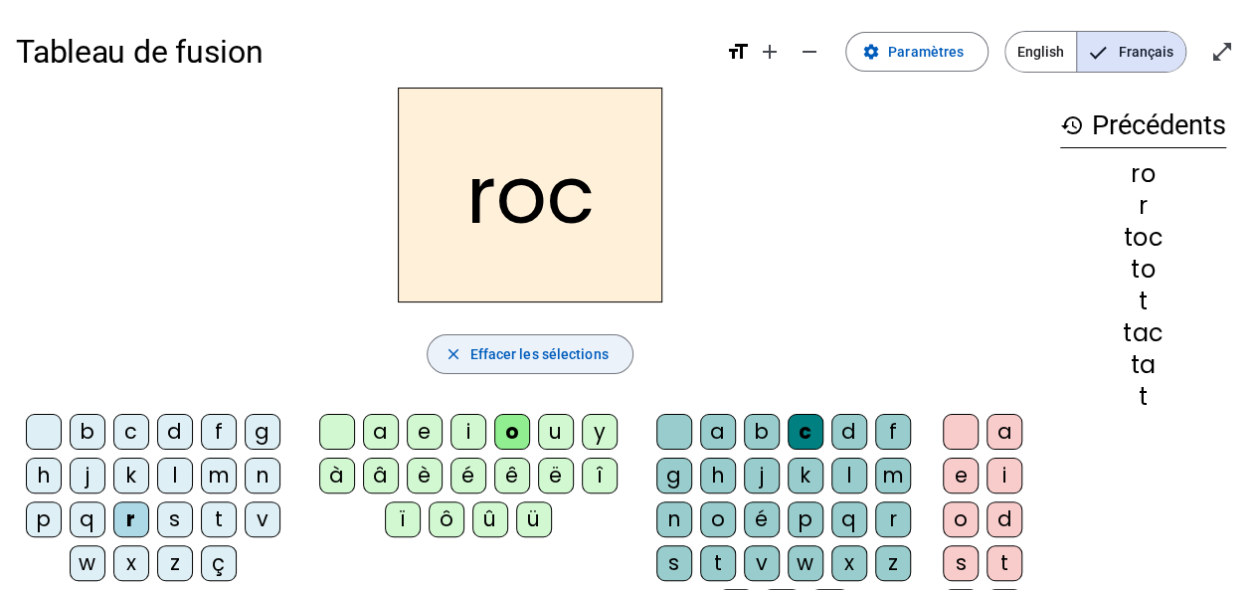
click at [485, 355] on span "Effacer les sélections" at bounding box center [538, 354] width 138 height 24
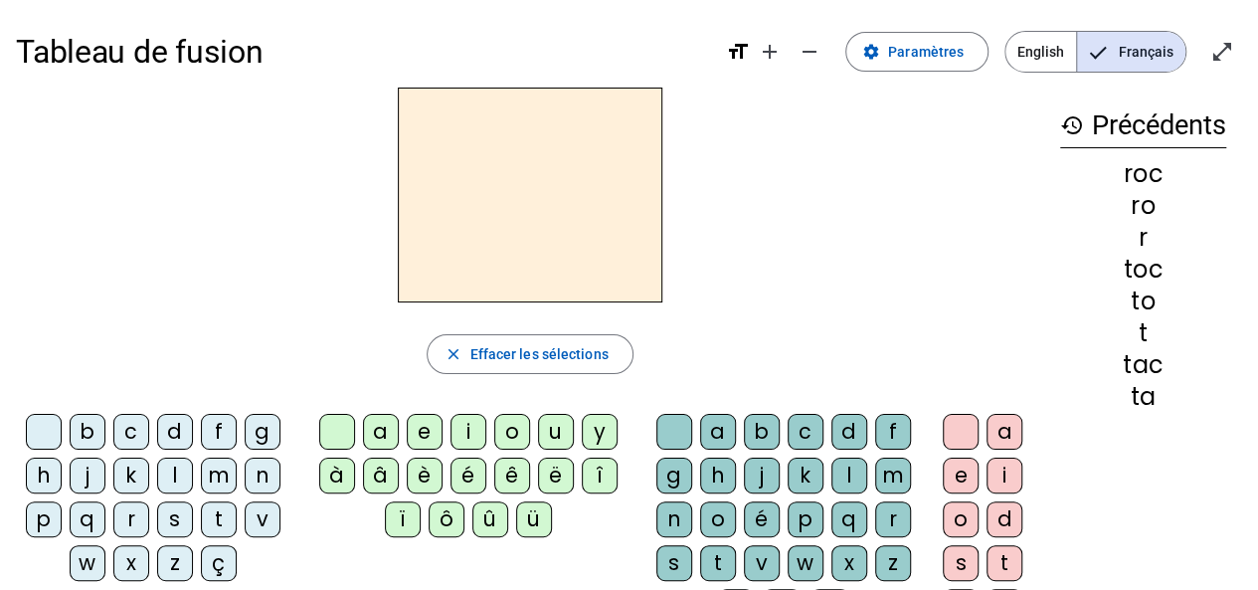
click at [179, 519] on div "s" at bounding box center [175, 519] width 36 height 36
click at [512, 425] on div "o" at bounding box center [512, 432] width 36 height 36
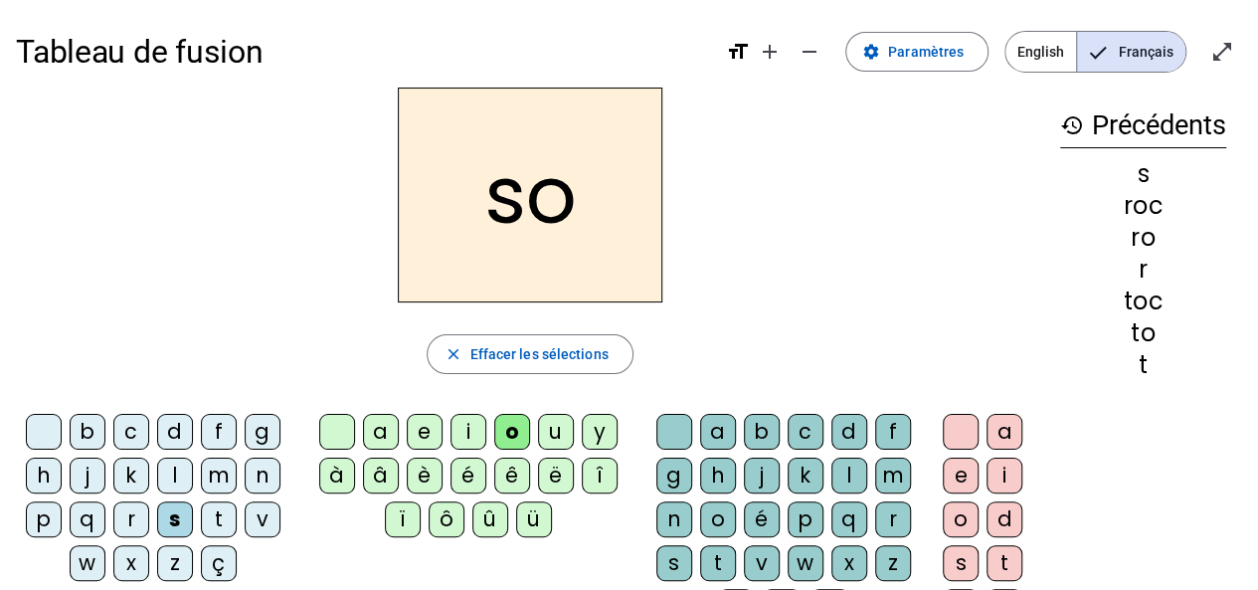
click at [806, 423] on div "c" at bounding box center [806, 432] width 36 height 36
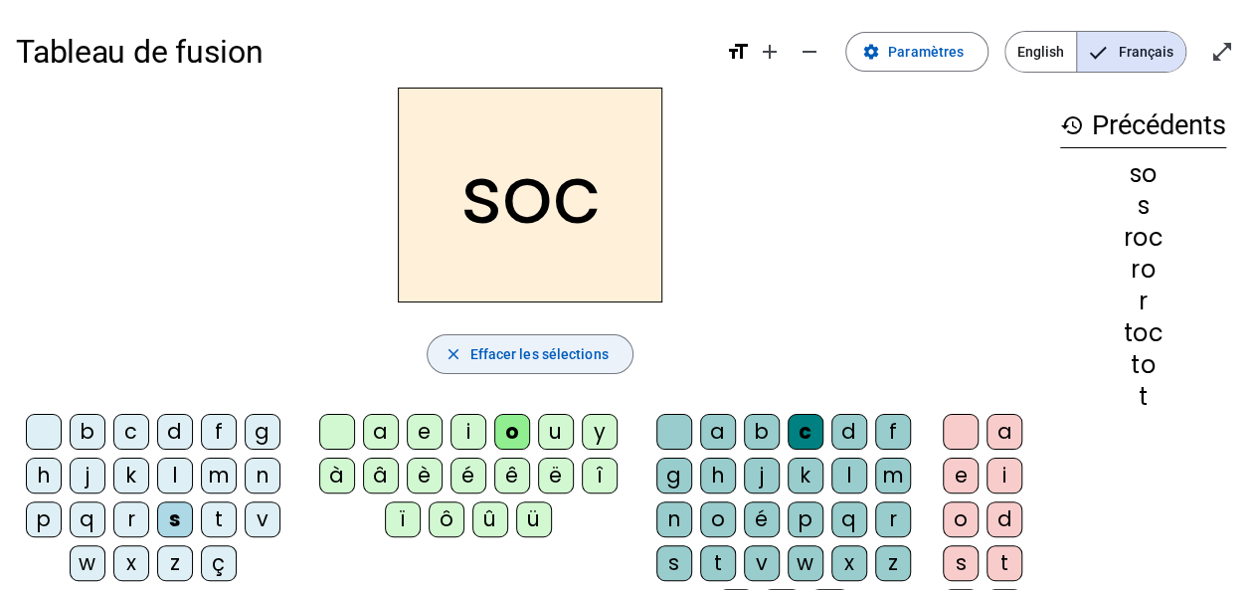
click at [475, 350] on span "Effacer les sélections" at bounding box center [538, 354] width 138 height 24
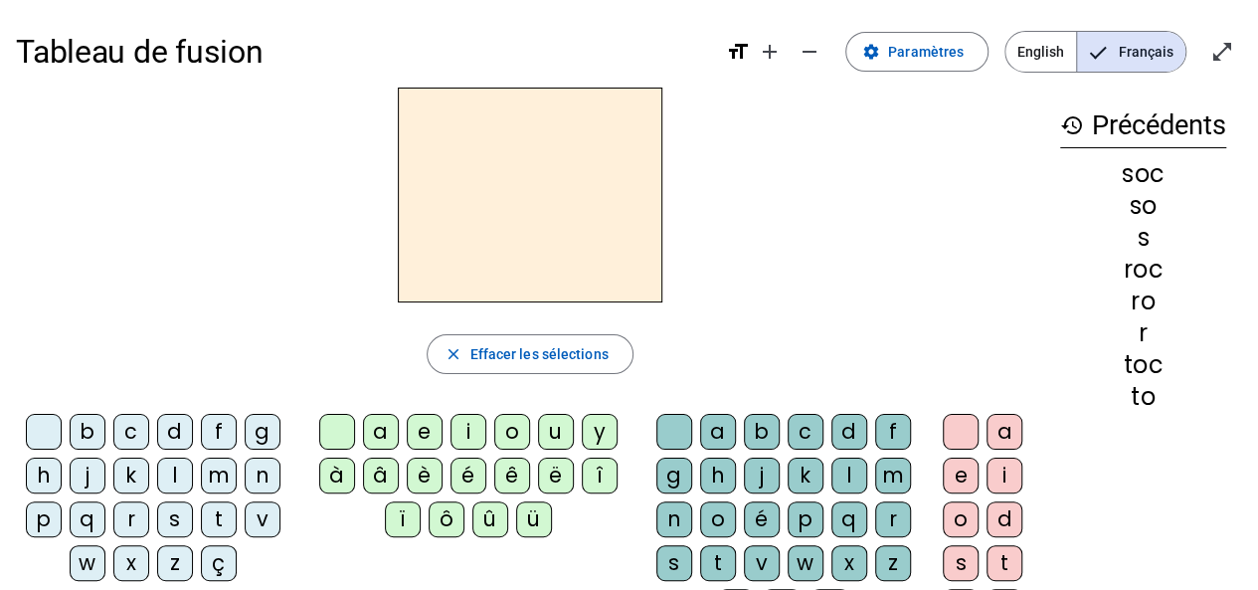
click at [174, 518] on div "s" at bounding box center [175, 519] width 36 height 36
click at [515, 437] on div "o" at bounding box center [512, 432] width 36 height 36
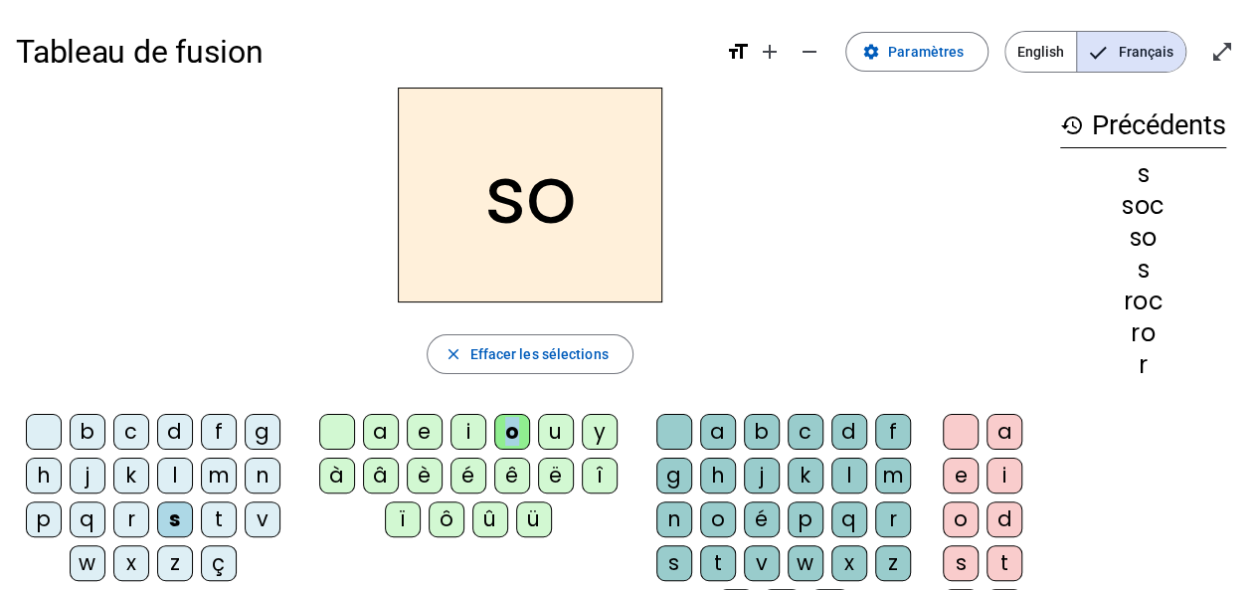
click at [832, 469] on div "l" at bounding box center [849, 476] width 36 height 36
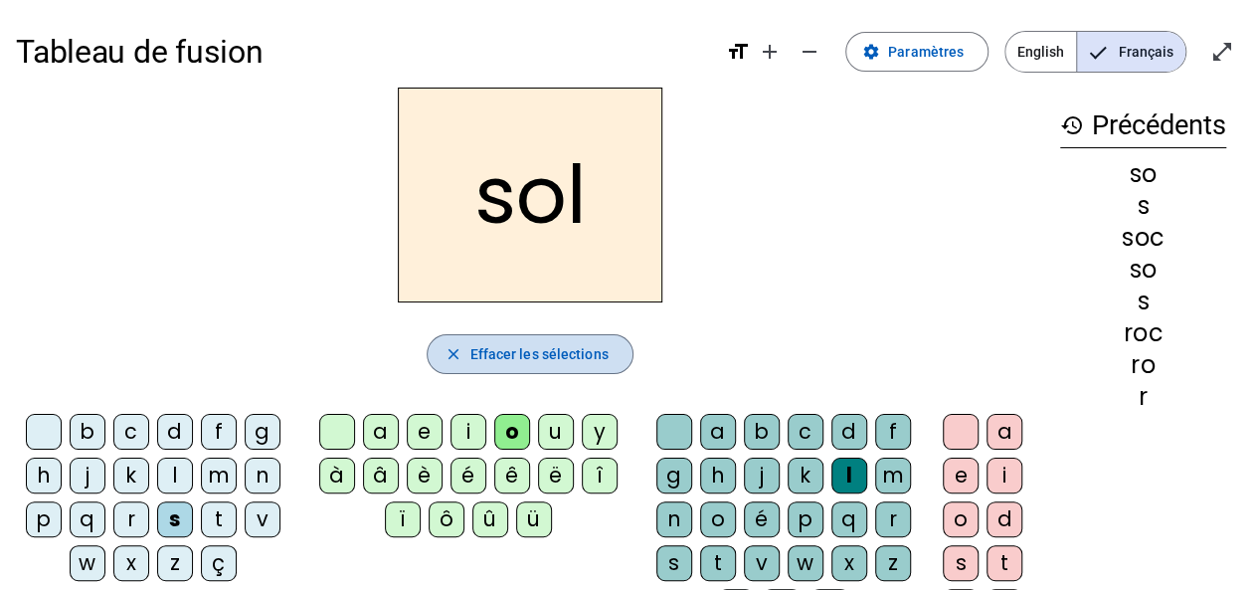
click at [483, 345] on span "Effacer les sélections" at bounding box center [538, 354] width 138 height 24
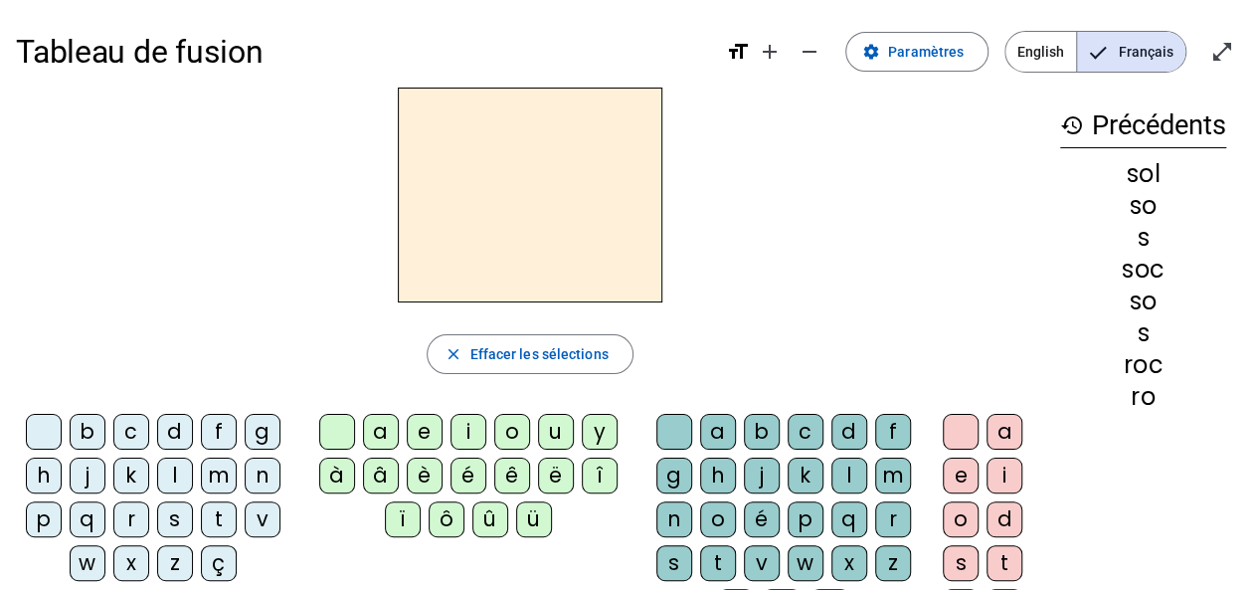
click at [94, 433] on div "b" at bounding box center [88, 432] width 36 height 36
click at [512, 429] on div "o" at bounding box center [512, 432] width 36 height 36
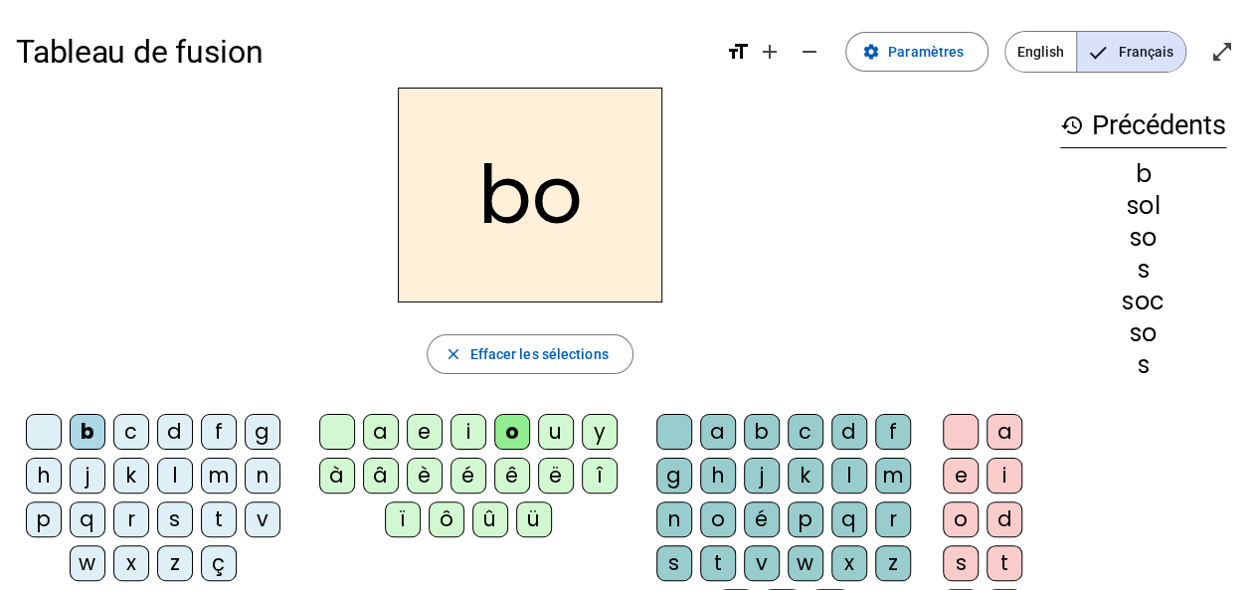
click at [845, 466] on div "l" at bounding box center [849, 476] width 36 height 36
